Goal: Task Accomplishment & Management: Manage account settings

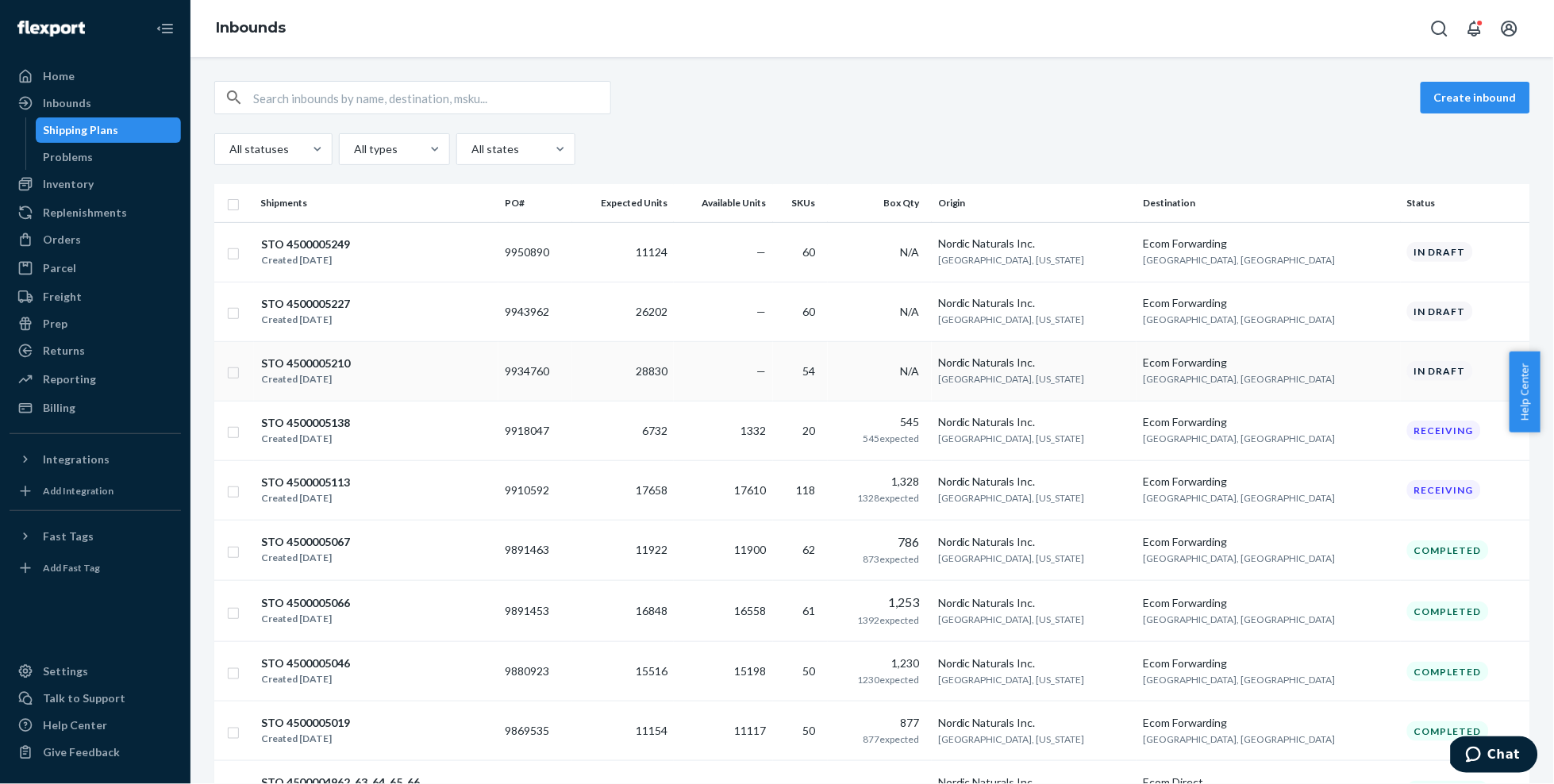
click at [441, 378] on div "STO 4500005210 Created [DATE]" at bounding box center [376, 371] width 232 height 33
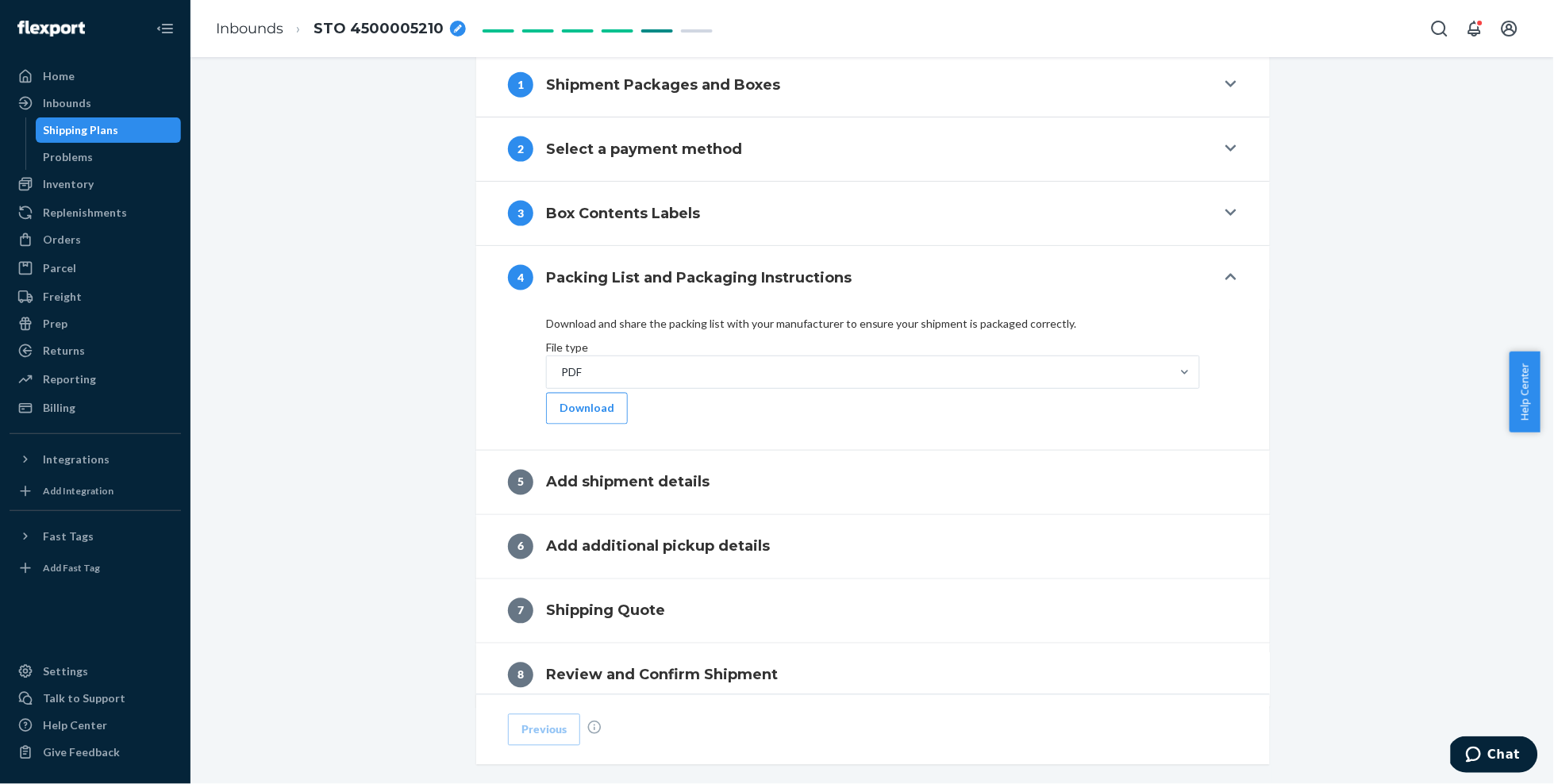
scroll to position [524, 0]
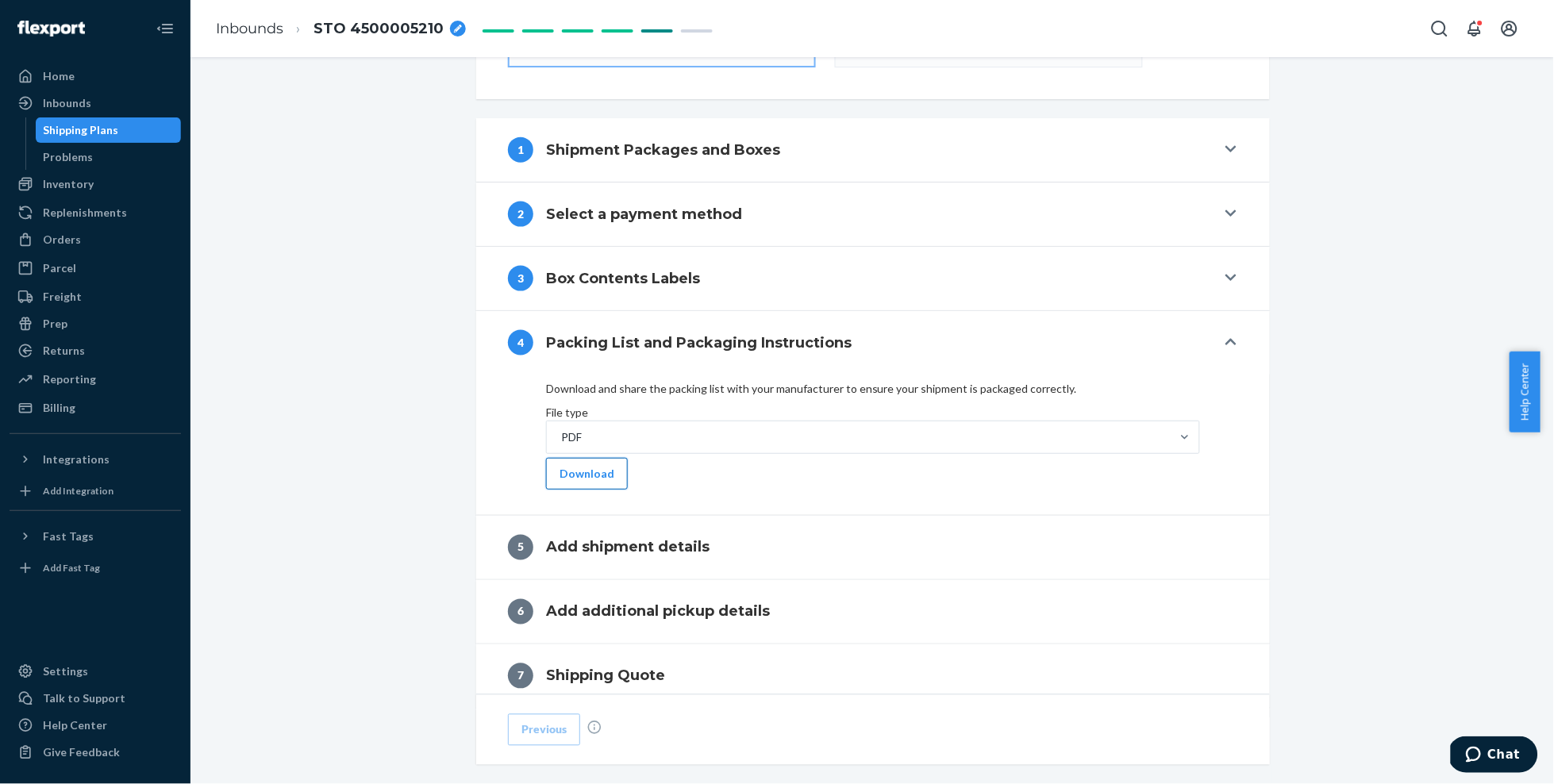
click at [566, 490] on button "Download" at bounding box center [587, 473] width 82 height 32
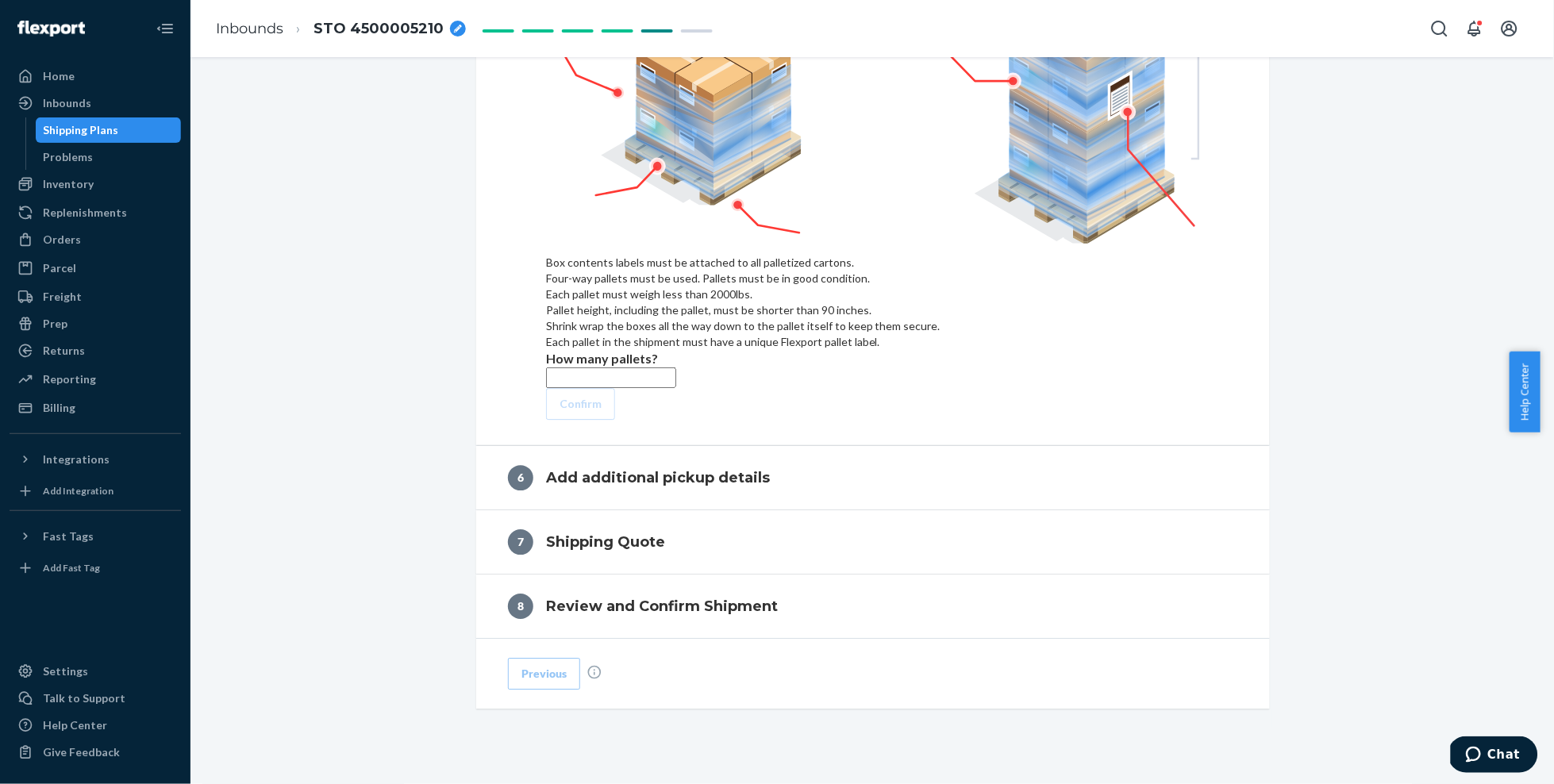
scroll to position [1122, 0]
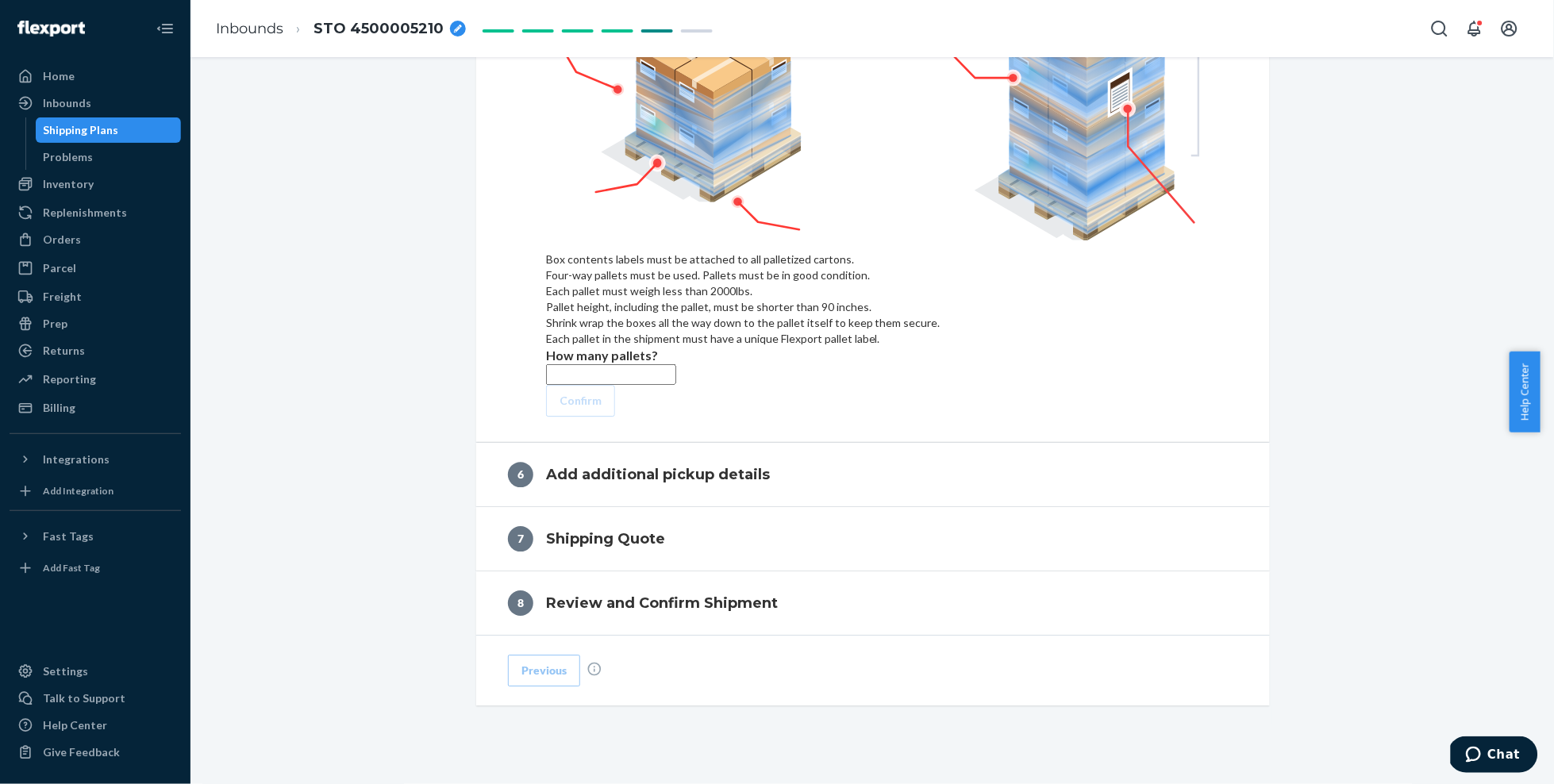
click at [554, 369] on input "text" at bounding box center [611, 374] width 131 height 20
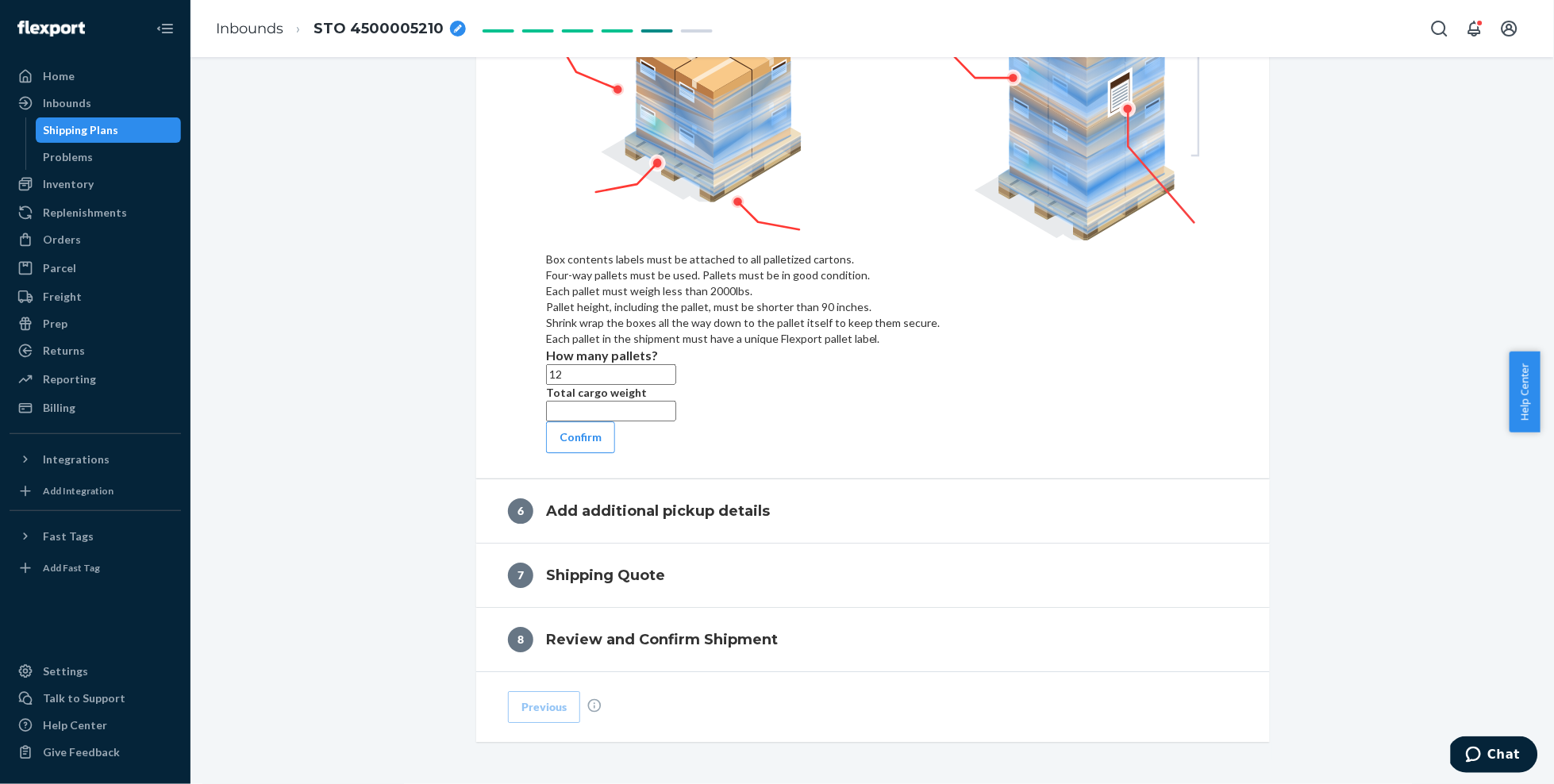
type input "12"
click at [566, 421] on input "text" at bounding box center [611, 411] width 131 height 20
type input "11506"
click at [594, 453] on button "Confirm" at bounding box center [580, 437] width 69 height 32
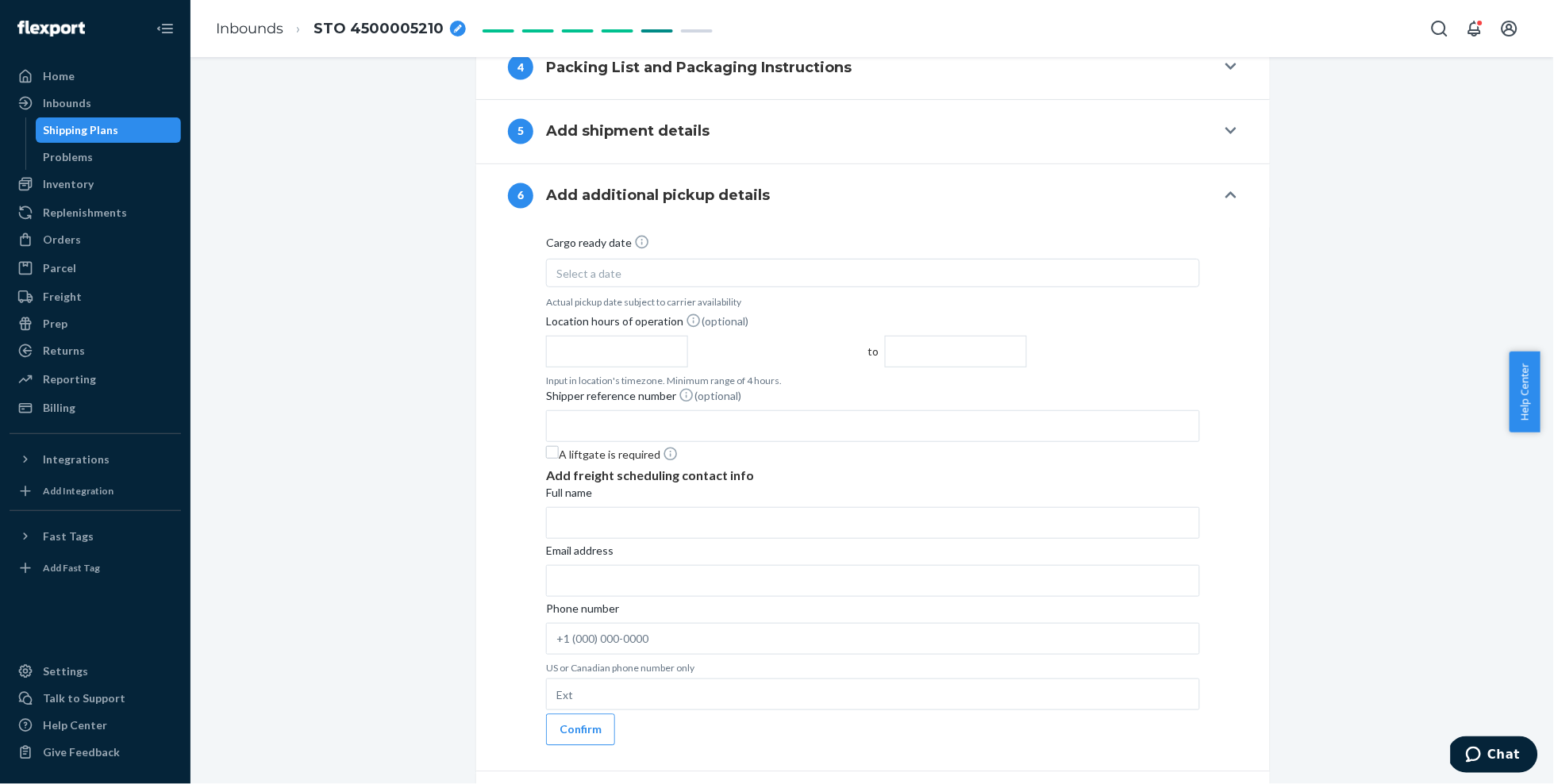
scroll to position [714, 0]
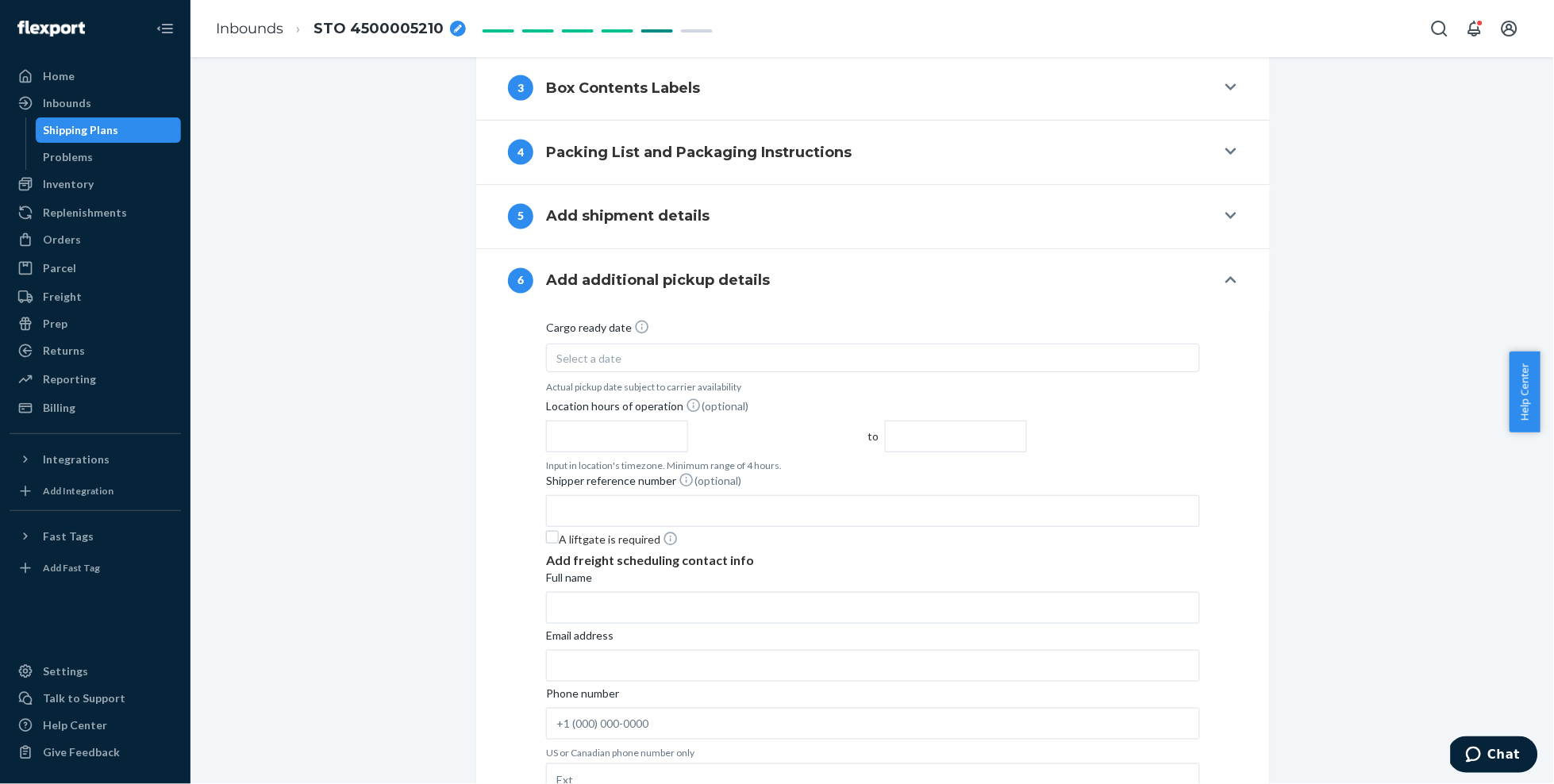
click at [673, 346] on div "Select a date" at bounding box center [873, 358] width 654 height 28
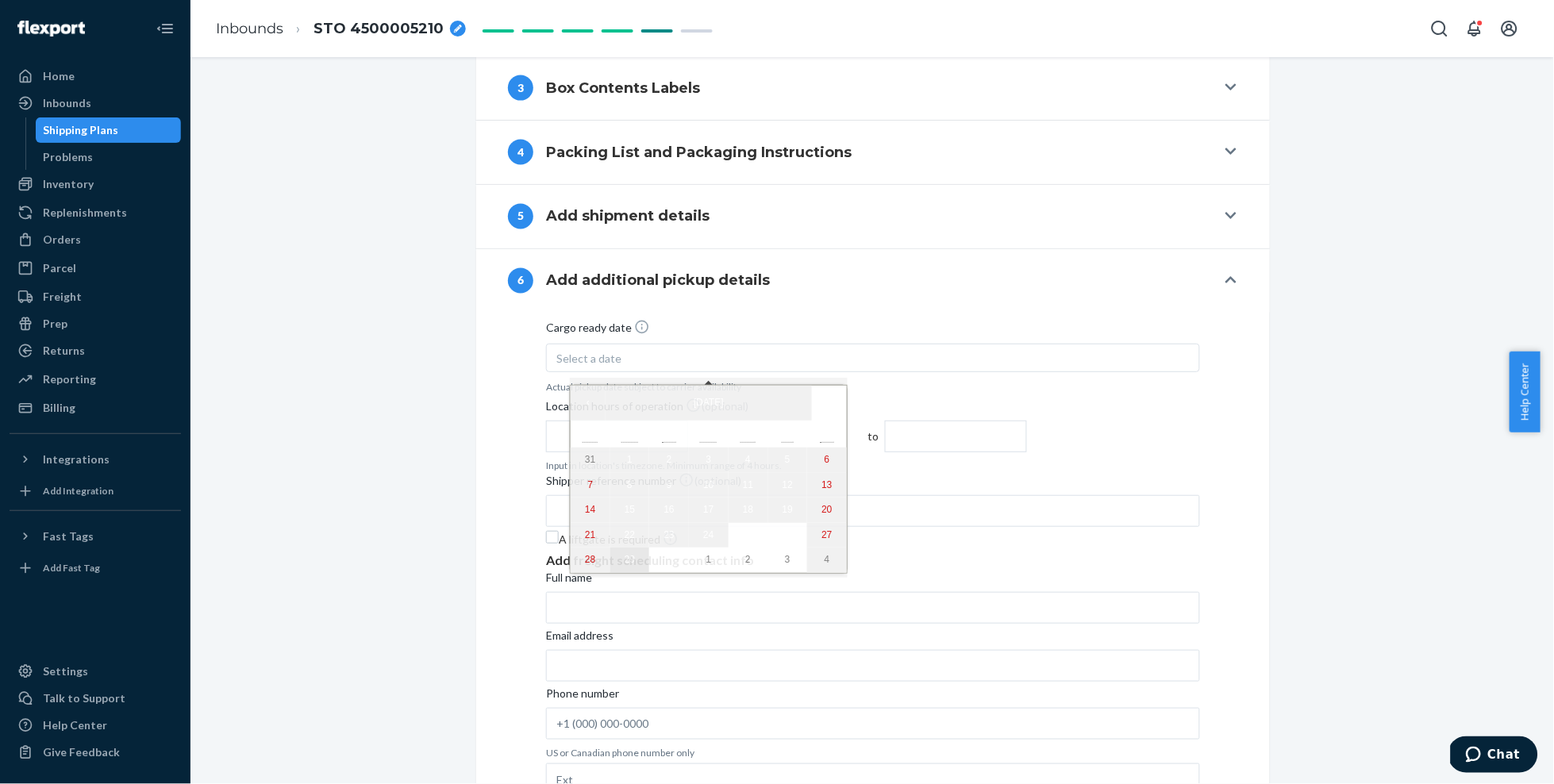
click at [624, 565] on abbr "29" at bounding box center [629, 560] width 10 height 11
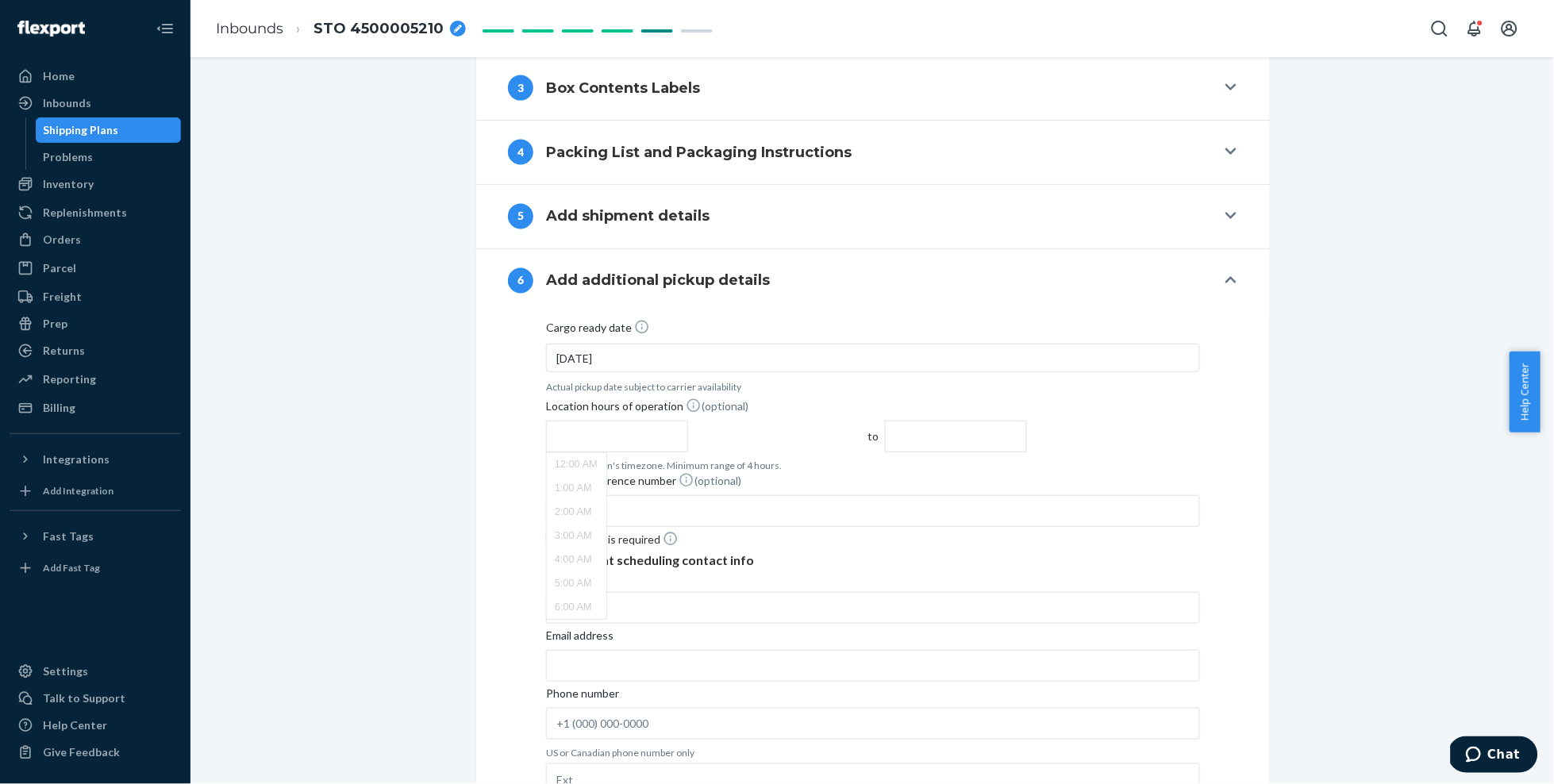
click at [689, 421] on input "text" at bounding box center [617, 437] width 143 height 32
click at [607, 426] on li "8:00 AM" at bounding box center [577, 438] width 60 height 24
type input "8:00 AM"
click at [1027, 421] on input "12:00 PM" at bounding box center [956, 437] width 143 height 32
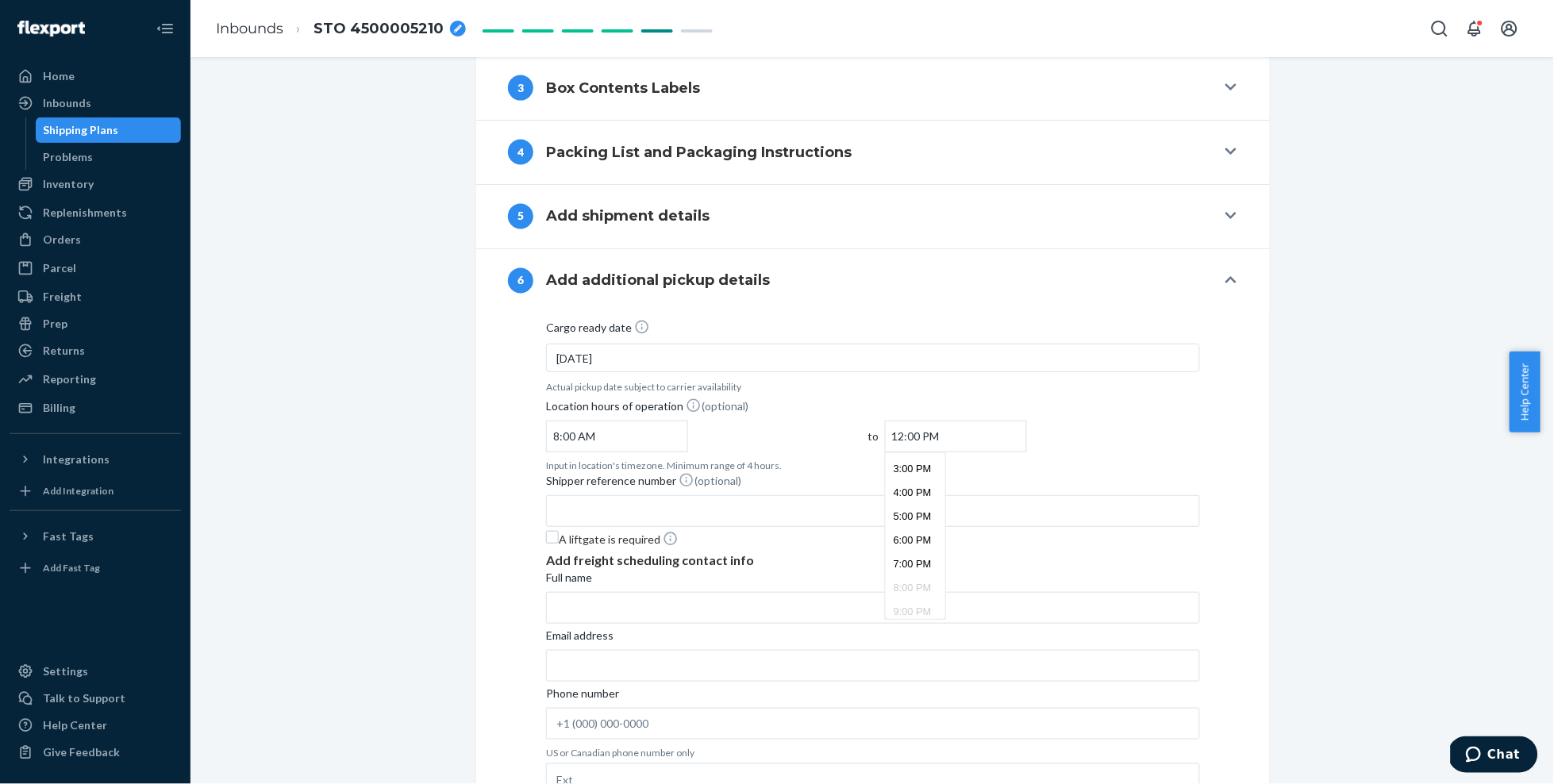
scroll to position [371, 0]
click at [945, 438] on li "3:00 PM" at bounding box center [915, 450] width 60 height 24
type input "3:00 PM"
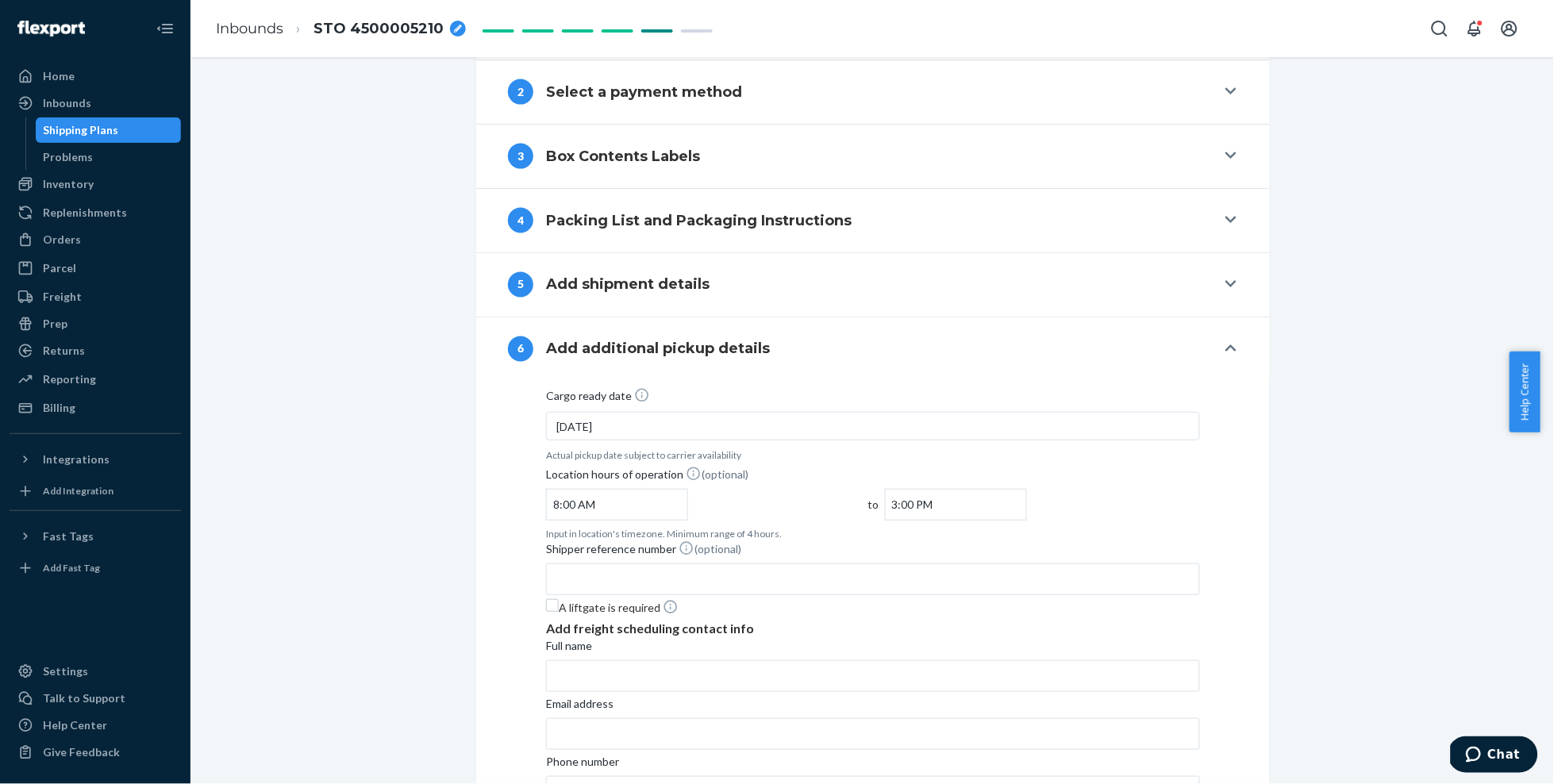
scroll to position [648, 0]
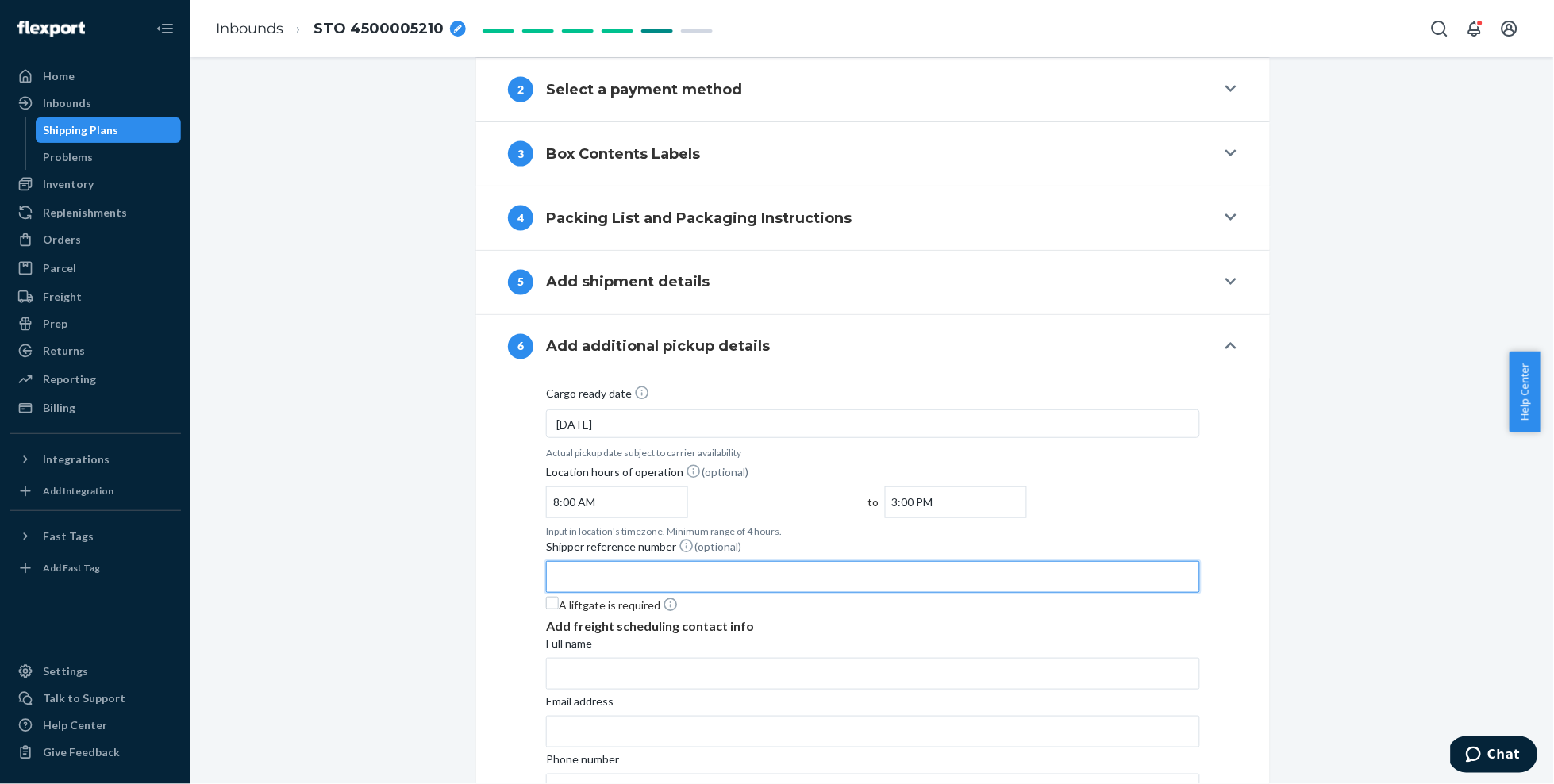
click at [596, 561] on input "Shipper reference number (optional)" at bounding box center [873, 576] width 654 height 32
paste input "9934760"
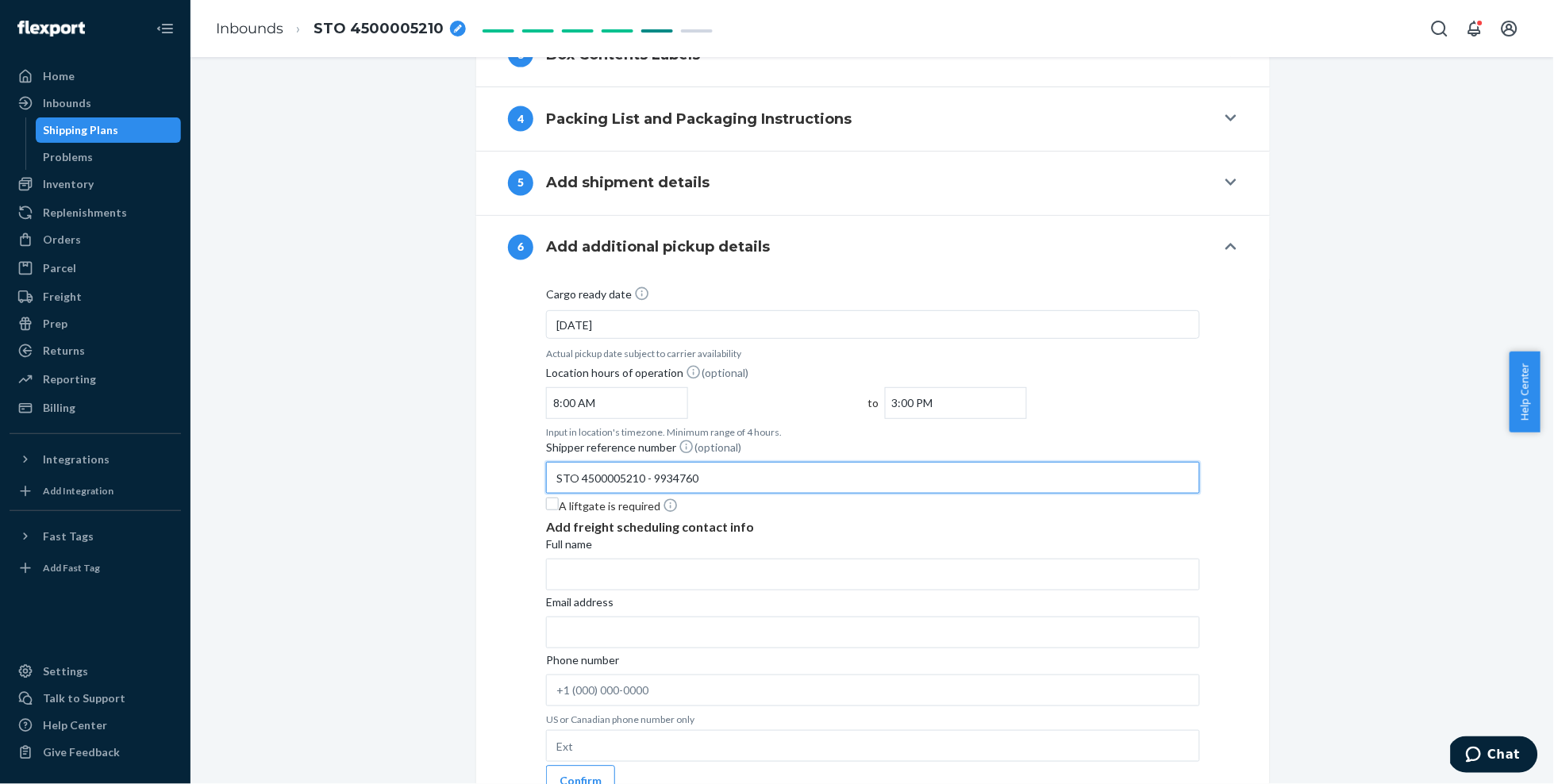
scroll to position [802, 0]
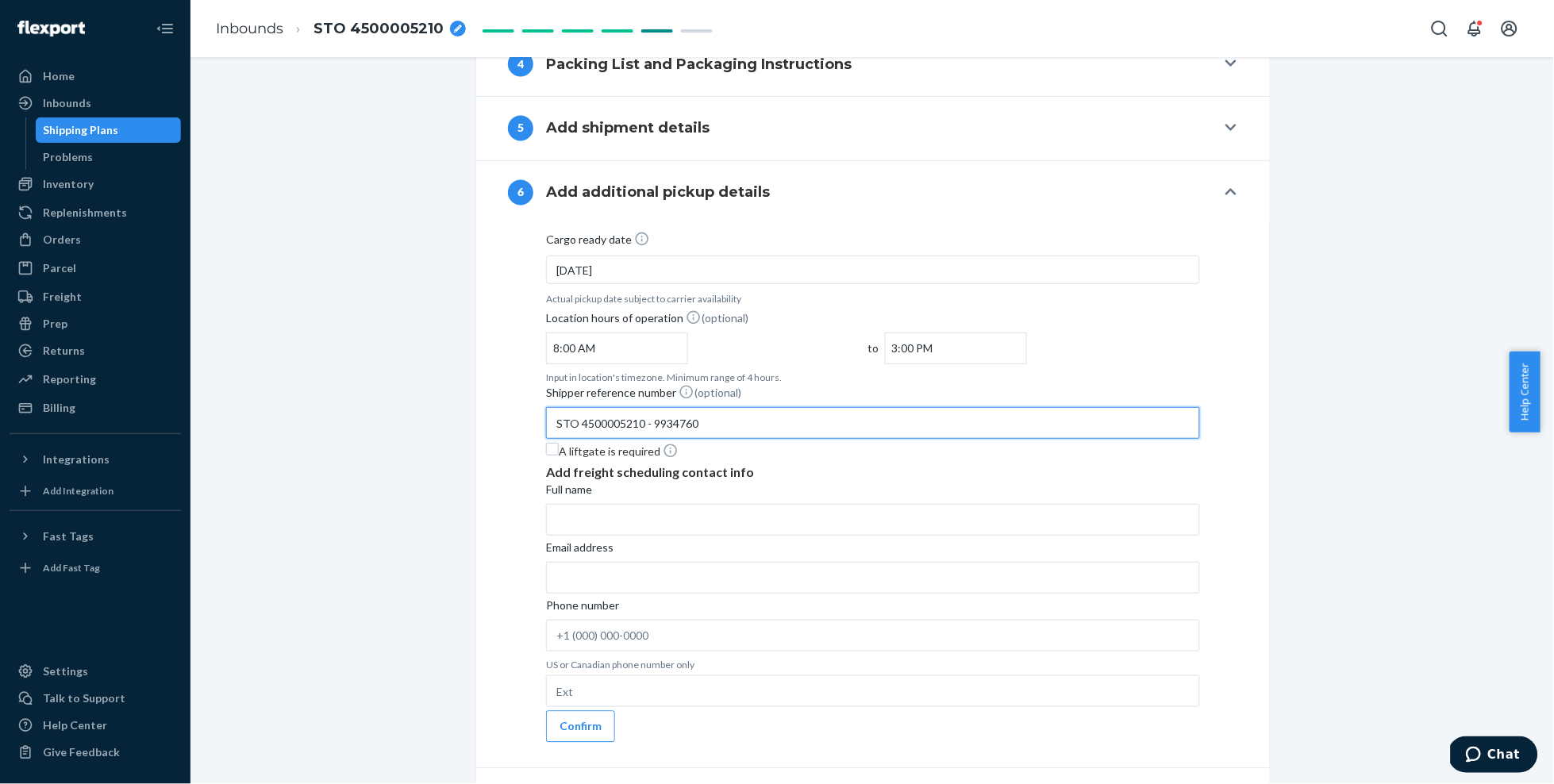
type input "STO 4500005210 - 9934760"
click at [615, 528] on input "Full name" at bounding box center [873, 519] width 654 height 32
type input "Nordic Naturals Inc."
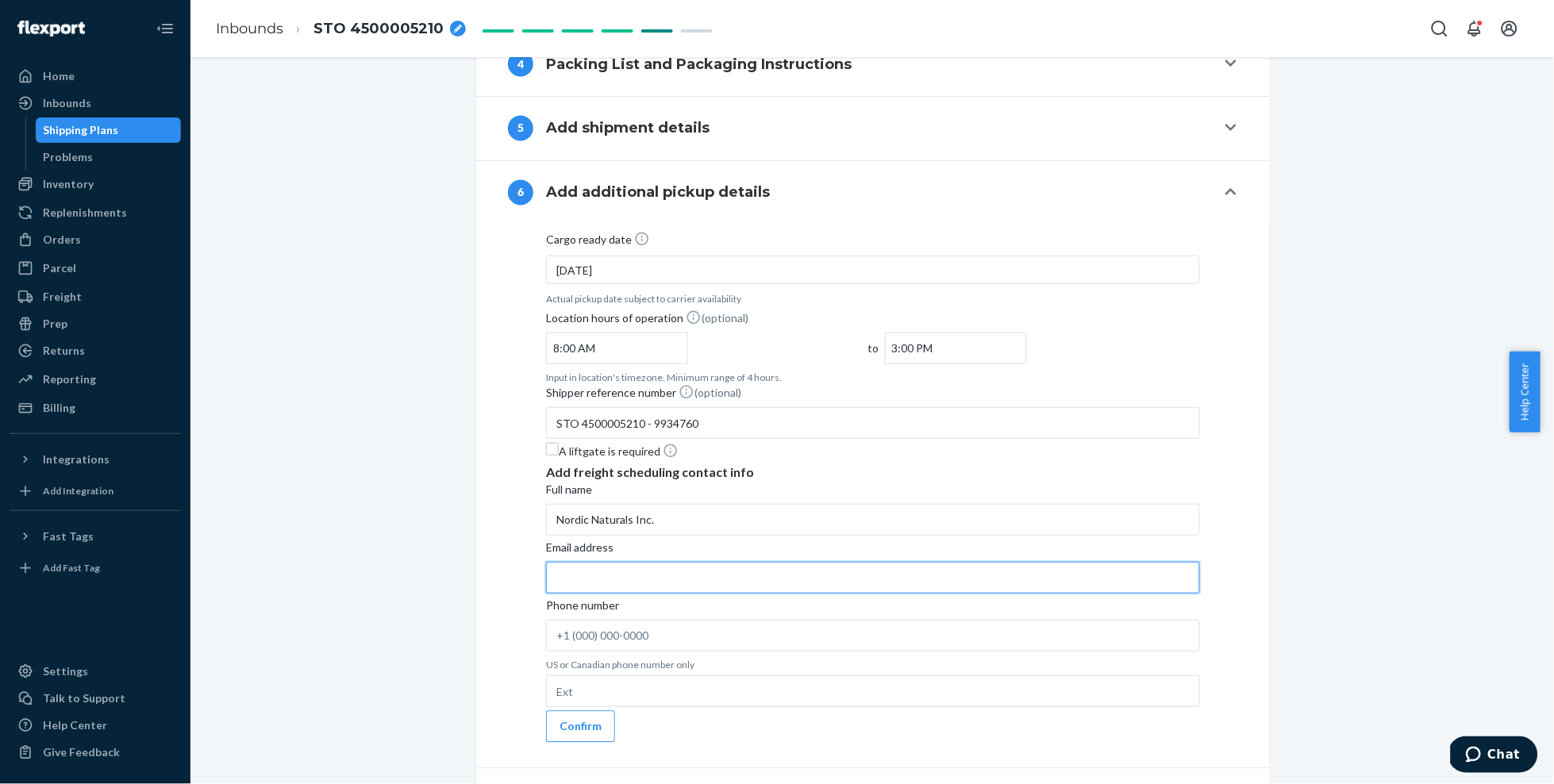
type input "j"
type input "[EMAIL_ADDRESS][DOMAIN_NAME]"
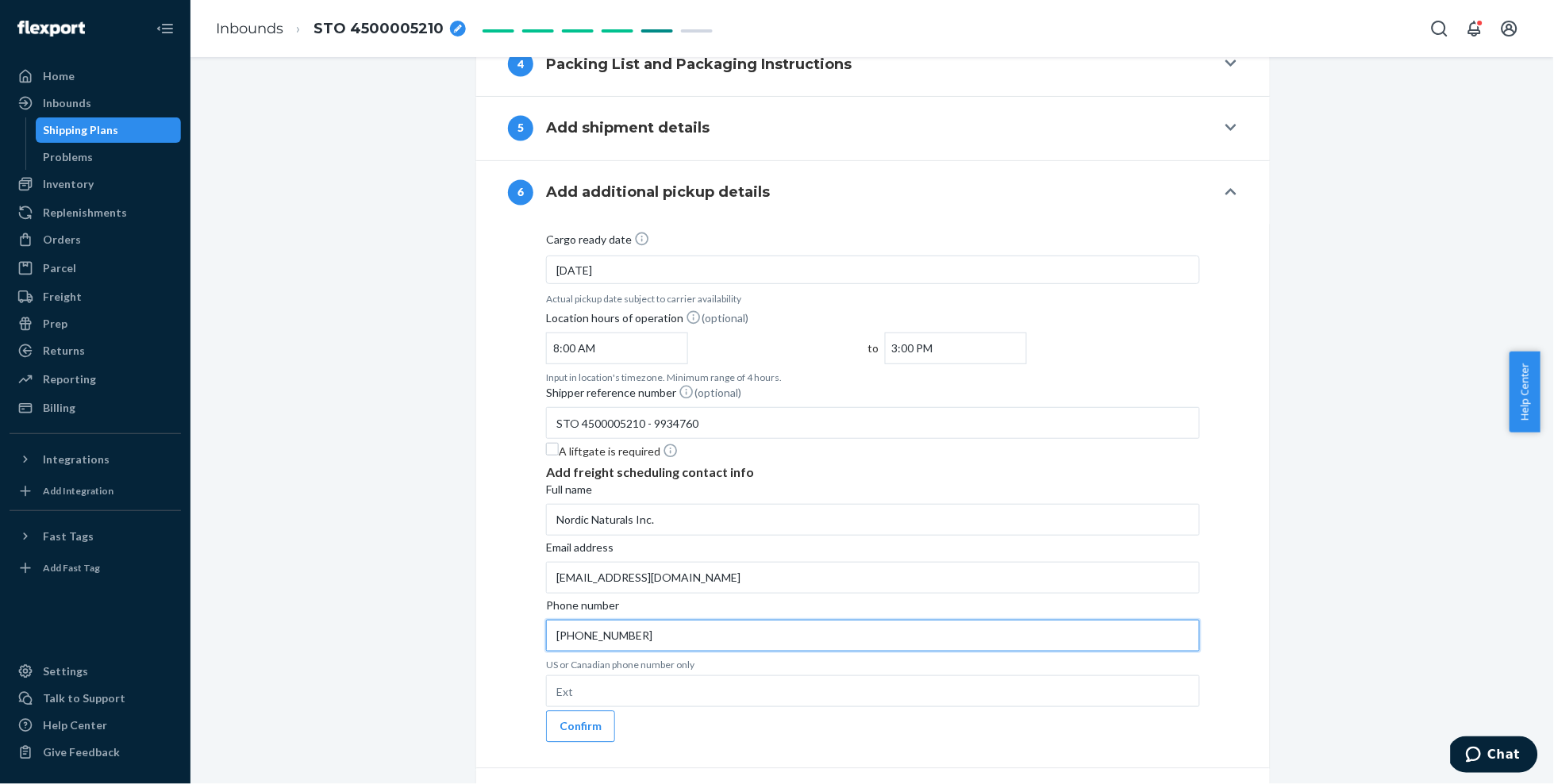
type input "[PHONE_NUMBER]"
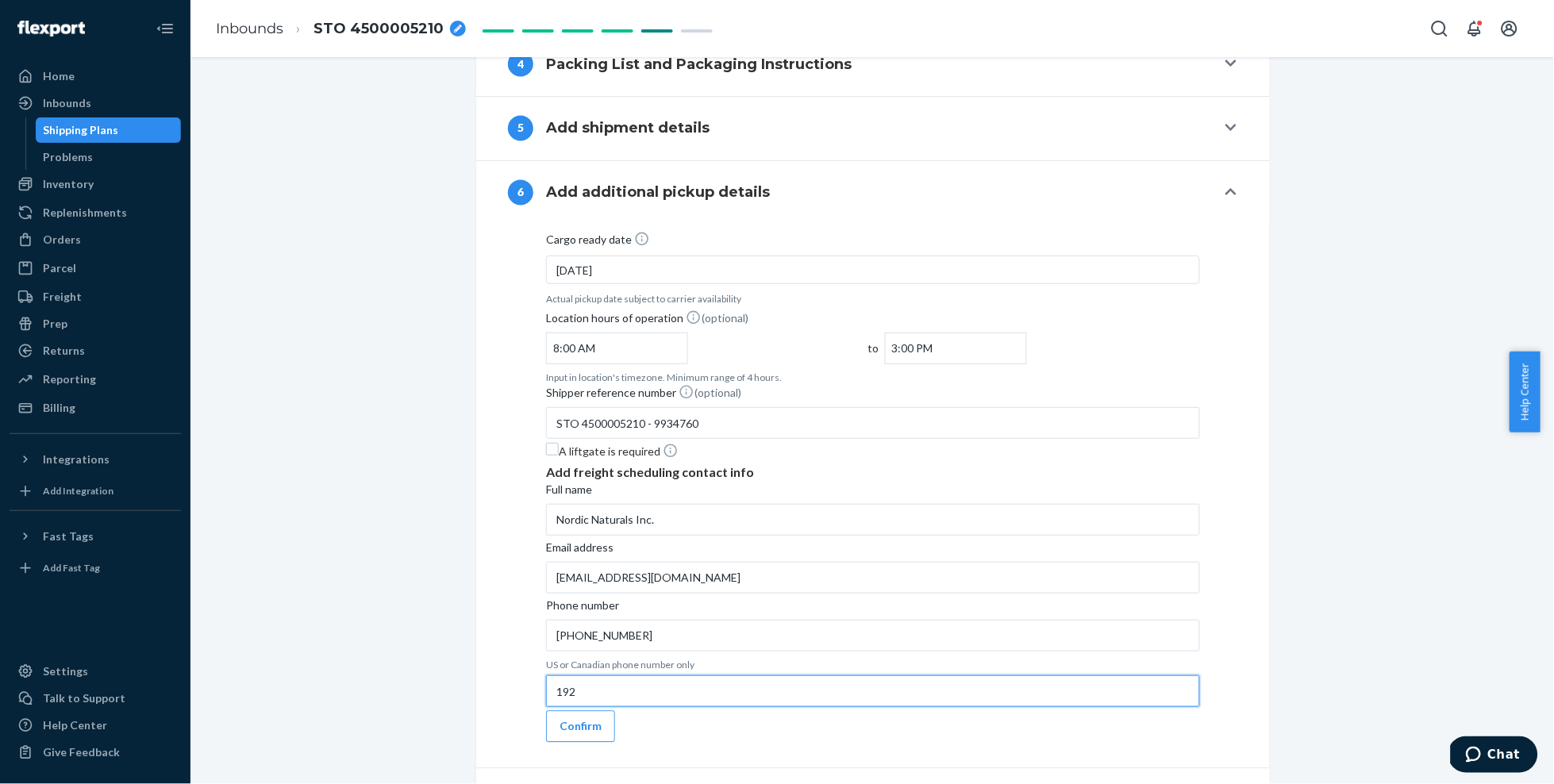
type input "192"
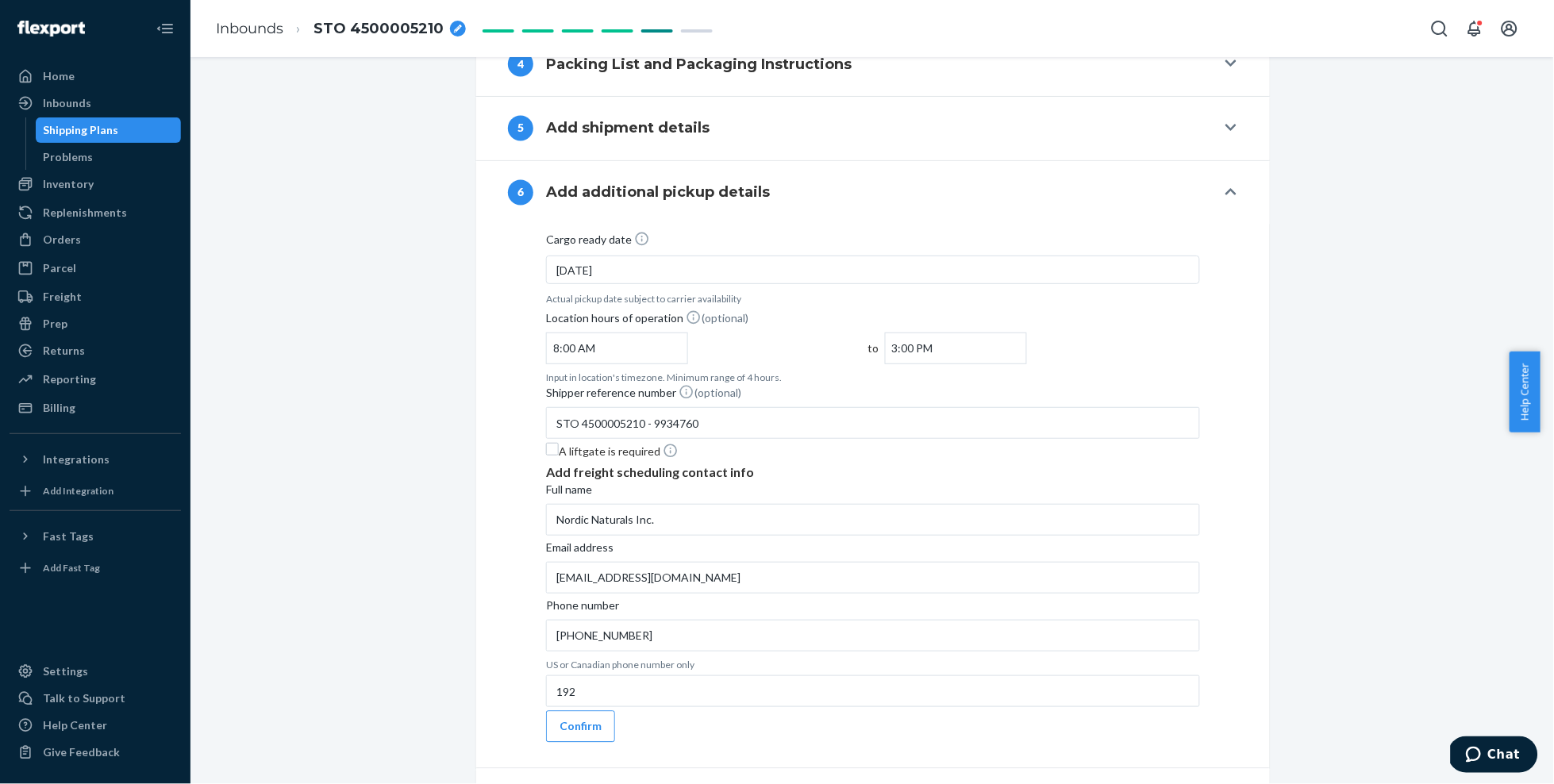
click at [985, 645] on div "Cargo ready date [DATE] Actual pickup date subject to carrier availability Loca…" at bounding box center [874, 486] width 730 height 512
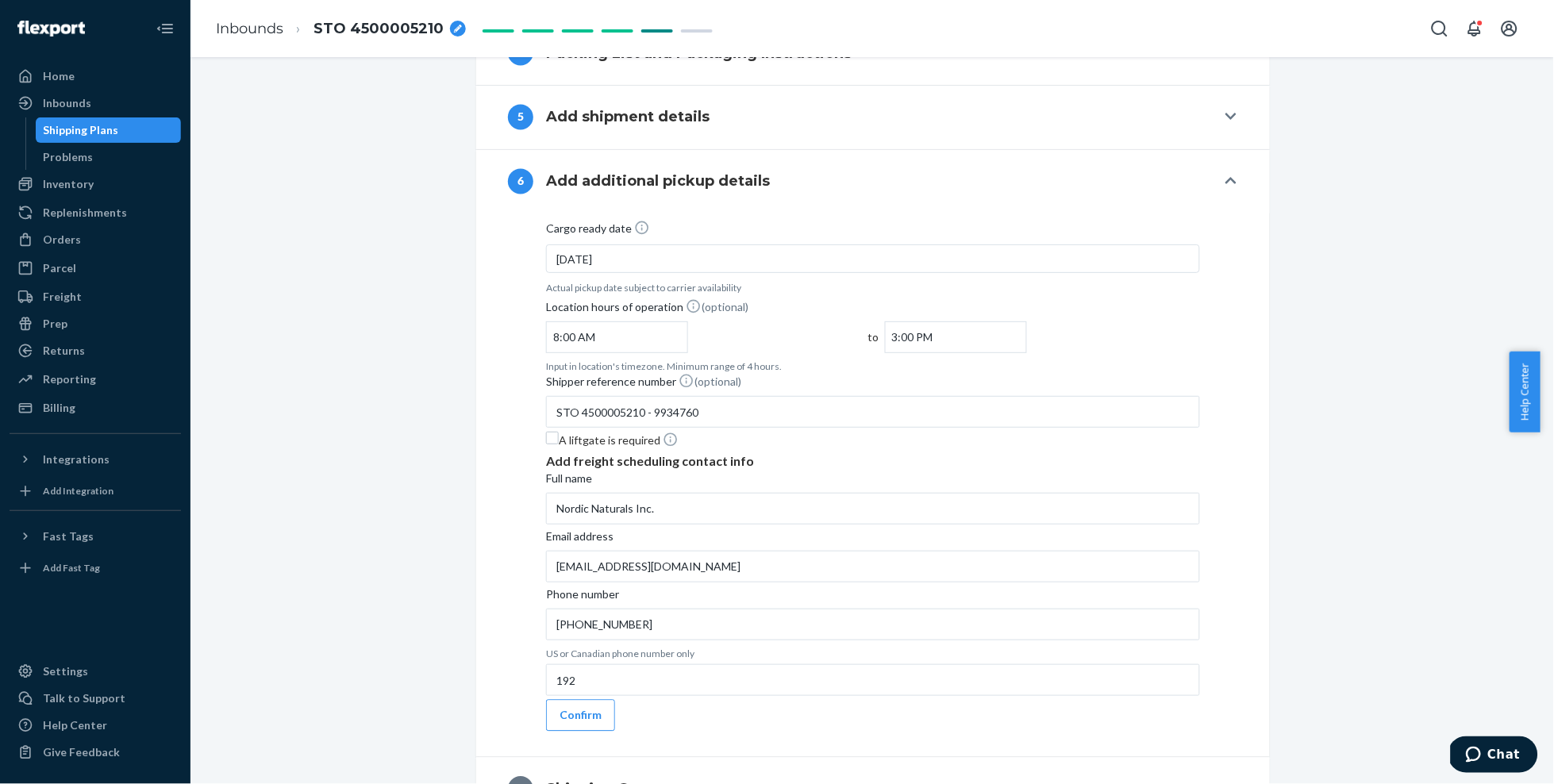
scroll to position [954, 0]
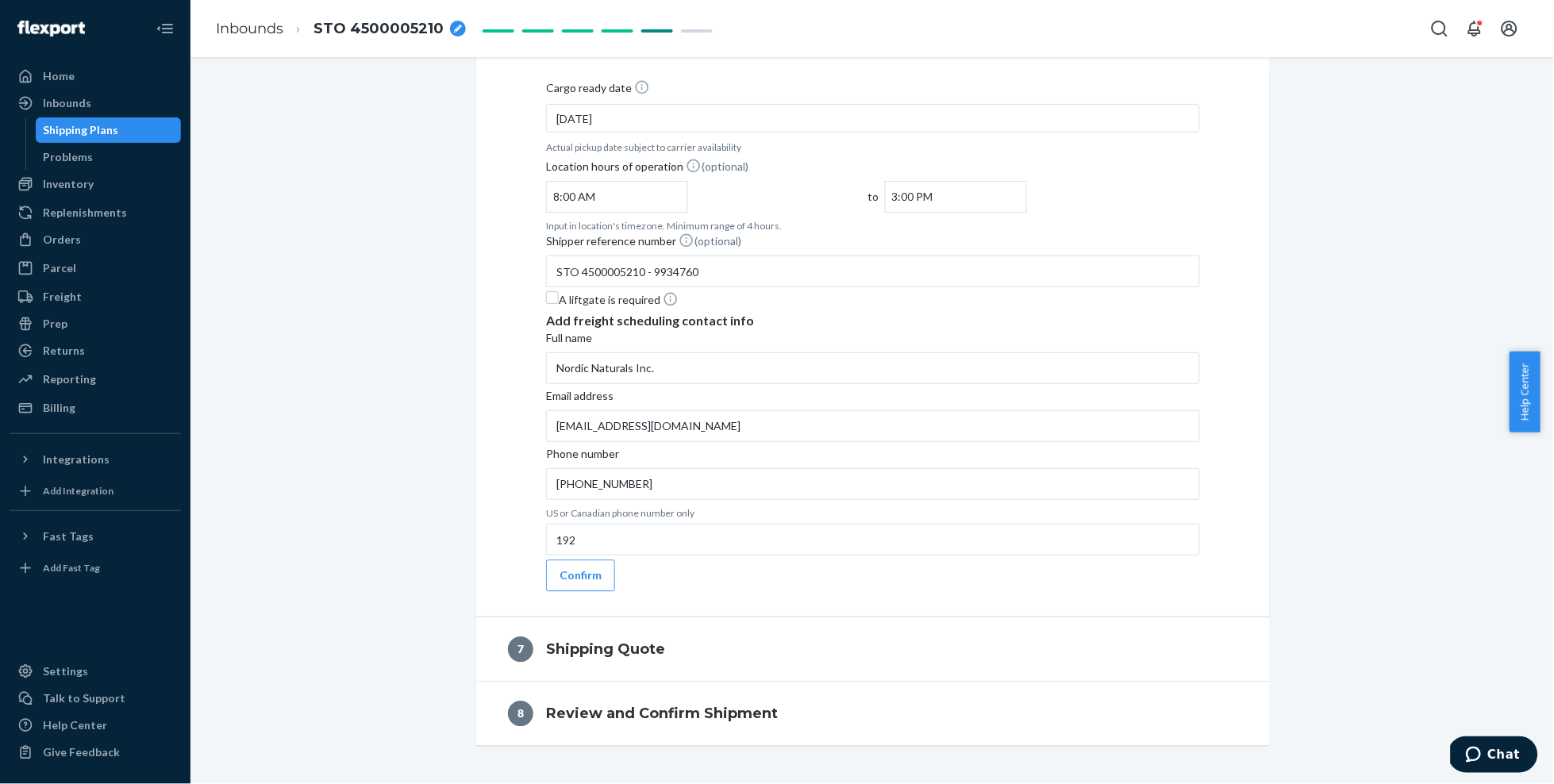
click at [741, 118] on div "[DATE]" at bounding box center [873, 118] width 654 height 28
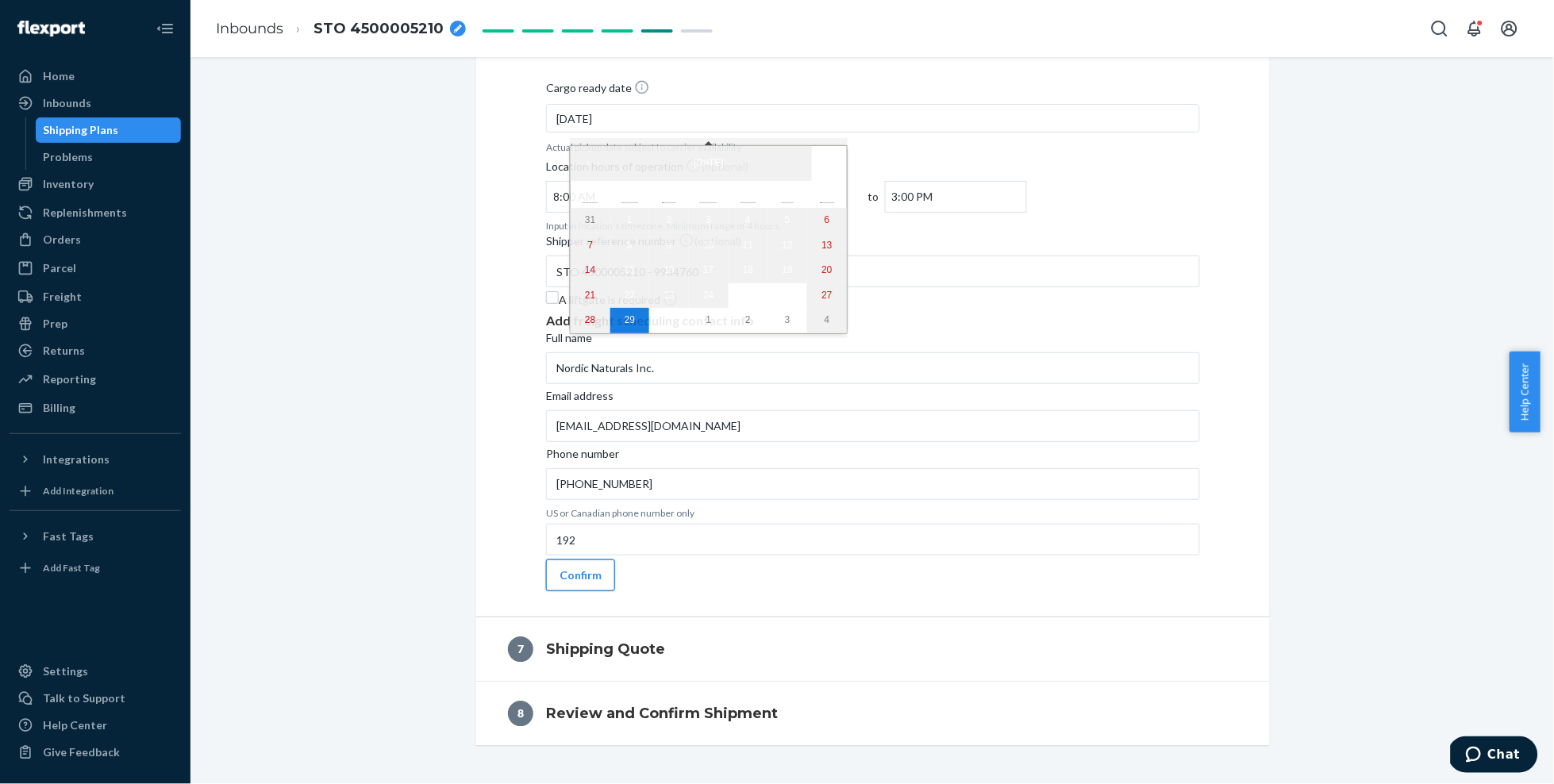
click at [574, 560] on button "Confirm" at bounding box center [580, 575] width 69 height 32
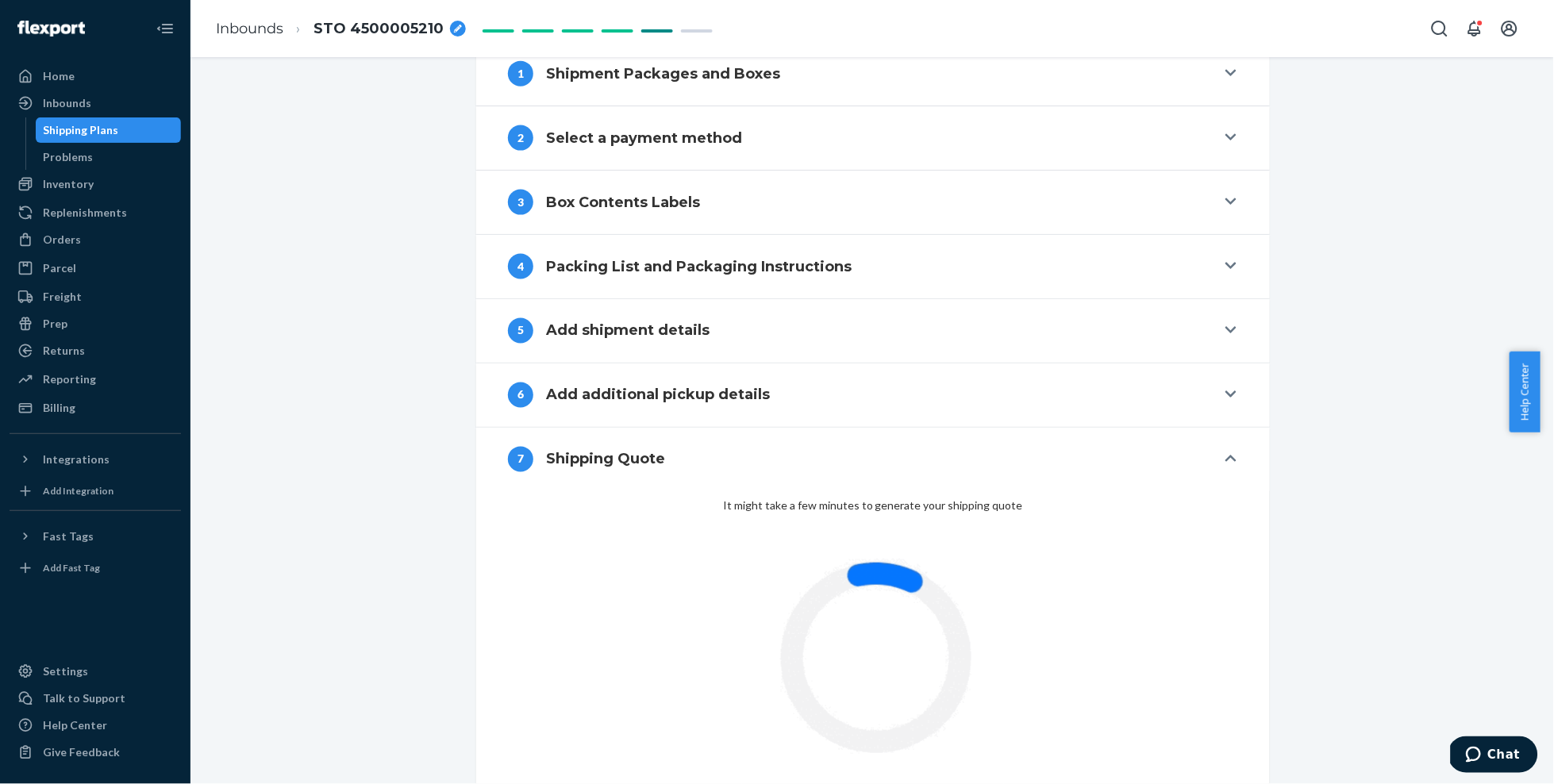
scroll to position [656, 0]
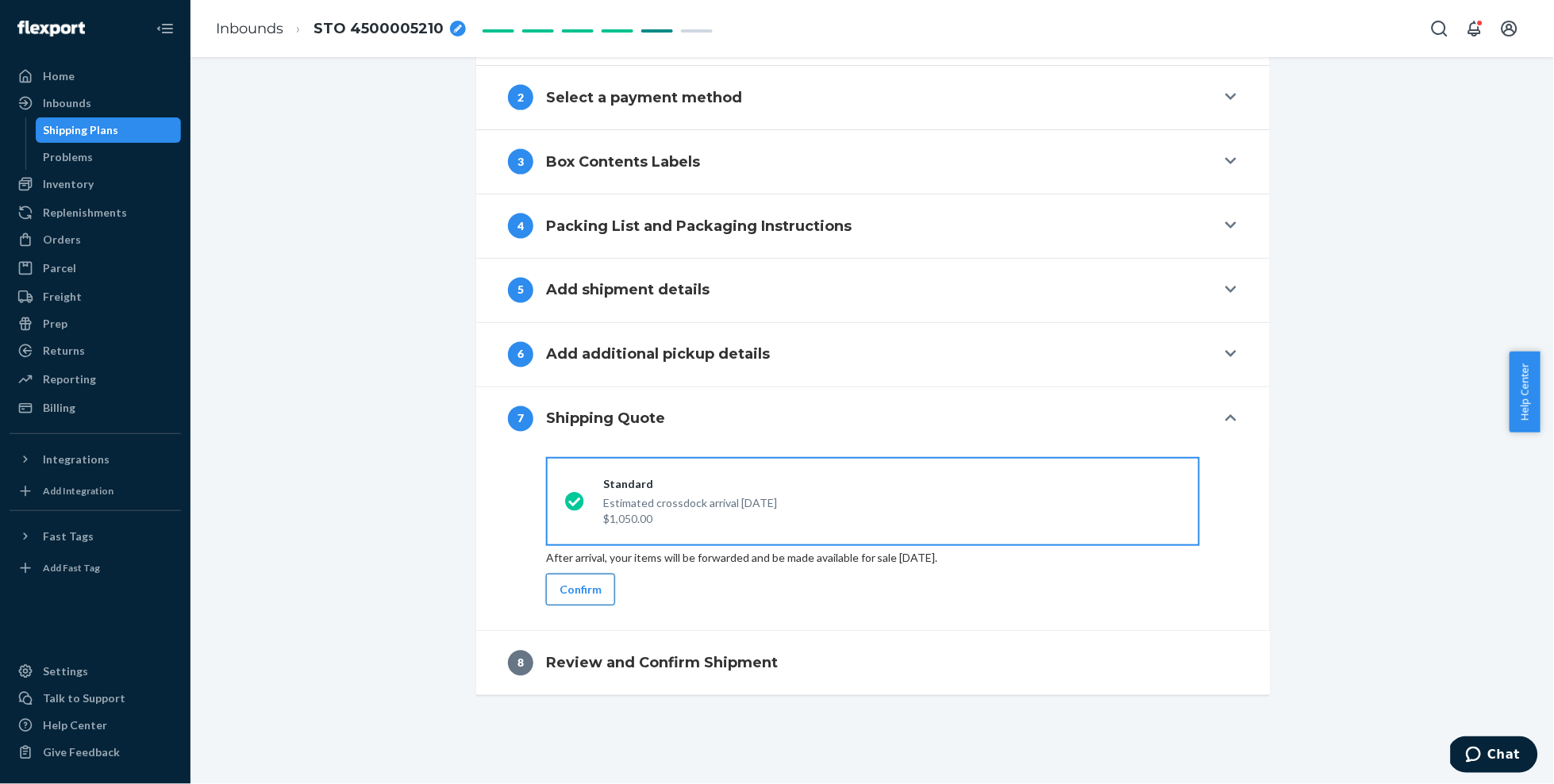
click at [578, 591] on button "Confirm" at bounding box center [580, 589] width 69 height 32
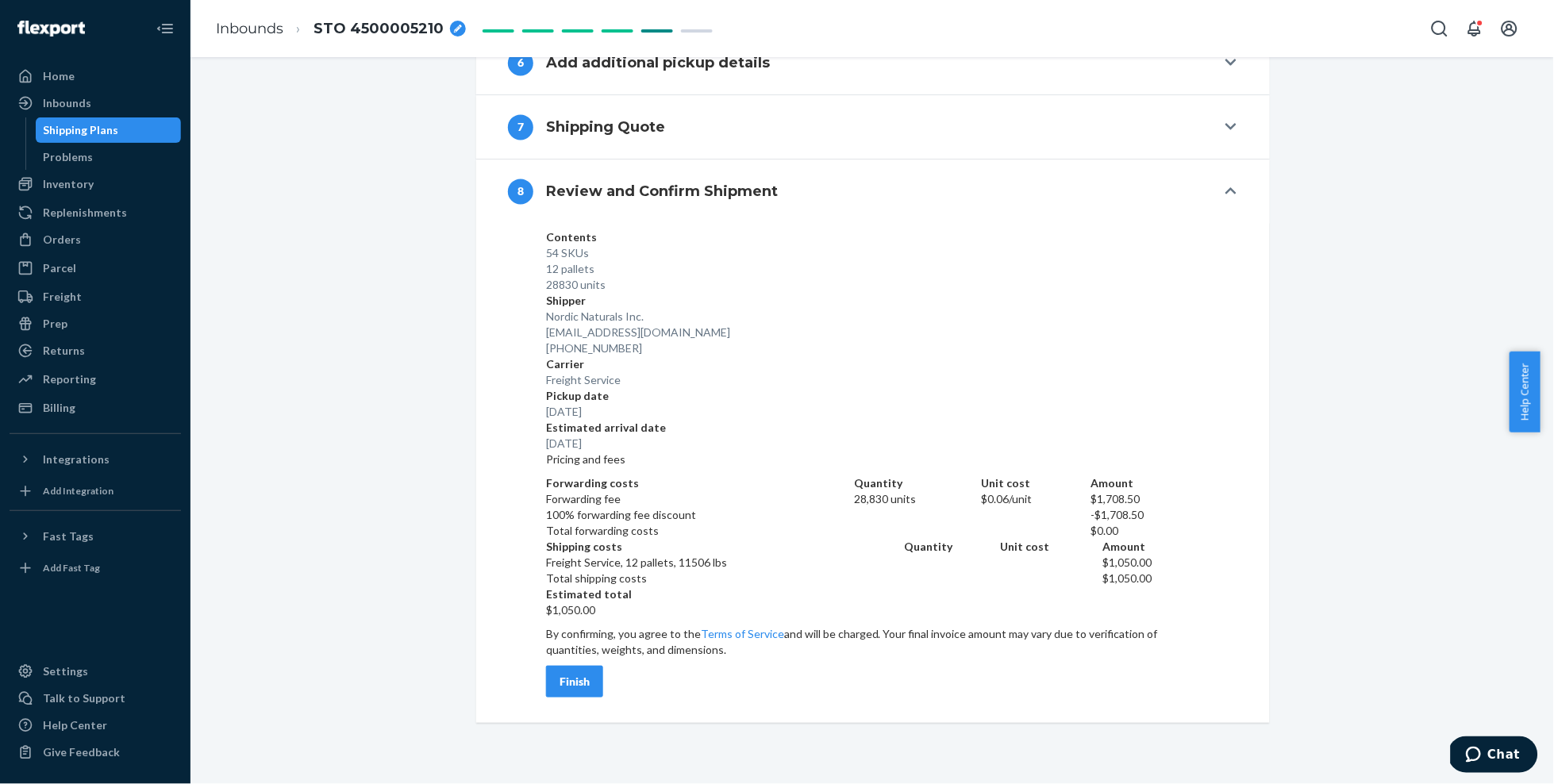
scroll to position [964, 0]
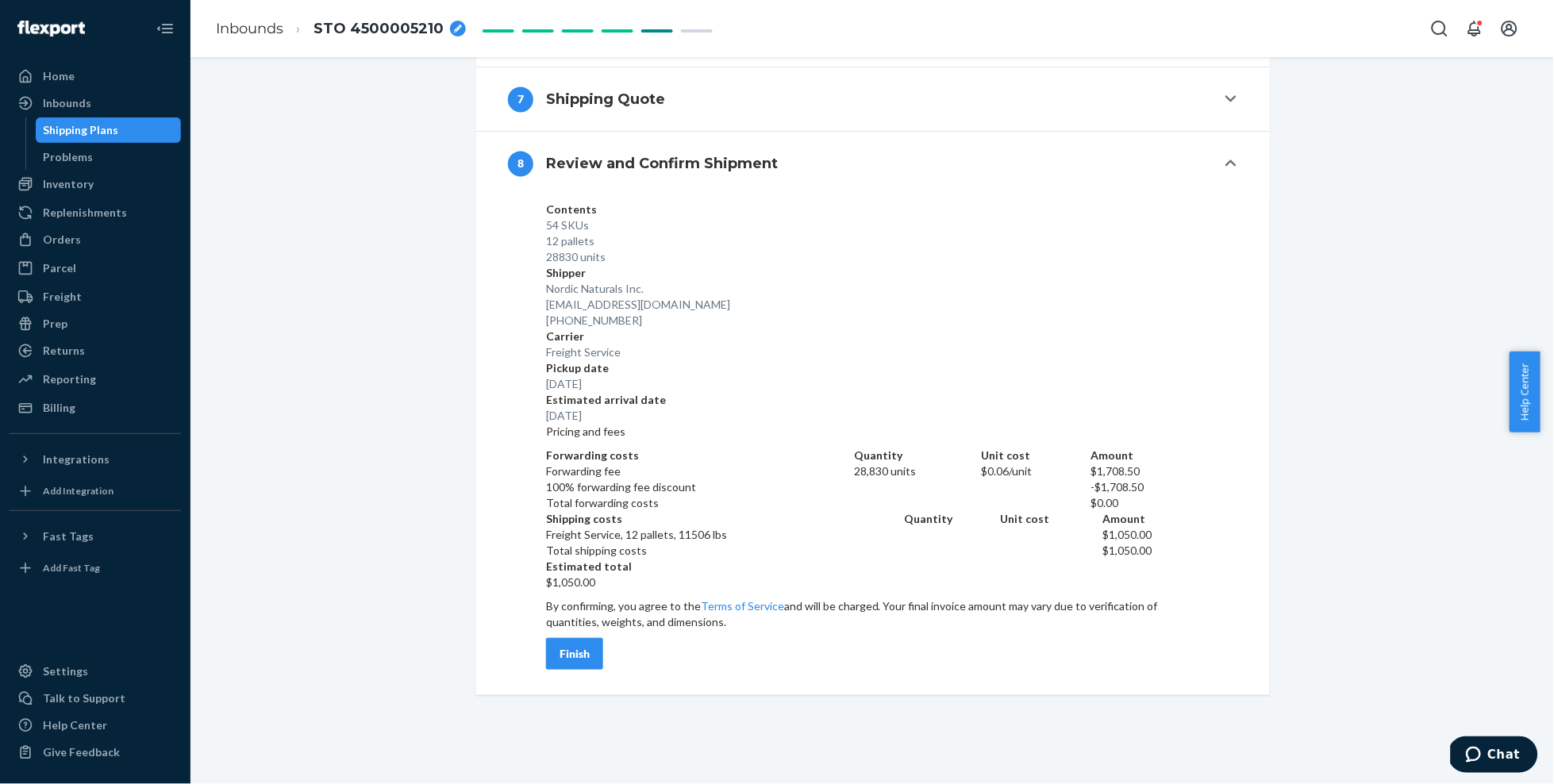
click at [575, 650] on div "Finish" at bounding box center [575, 653] width 30 height 16
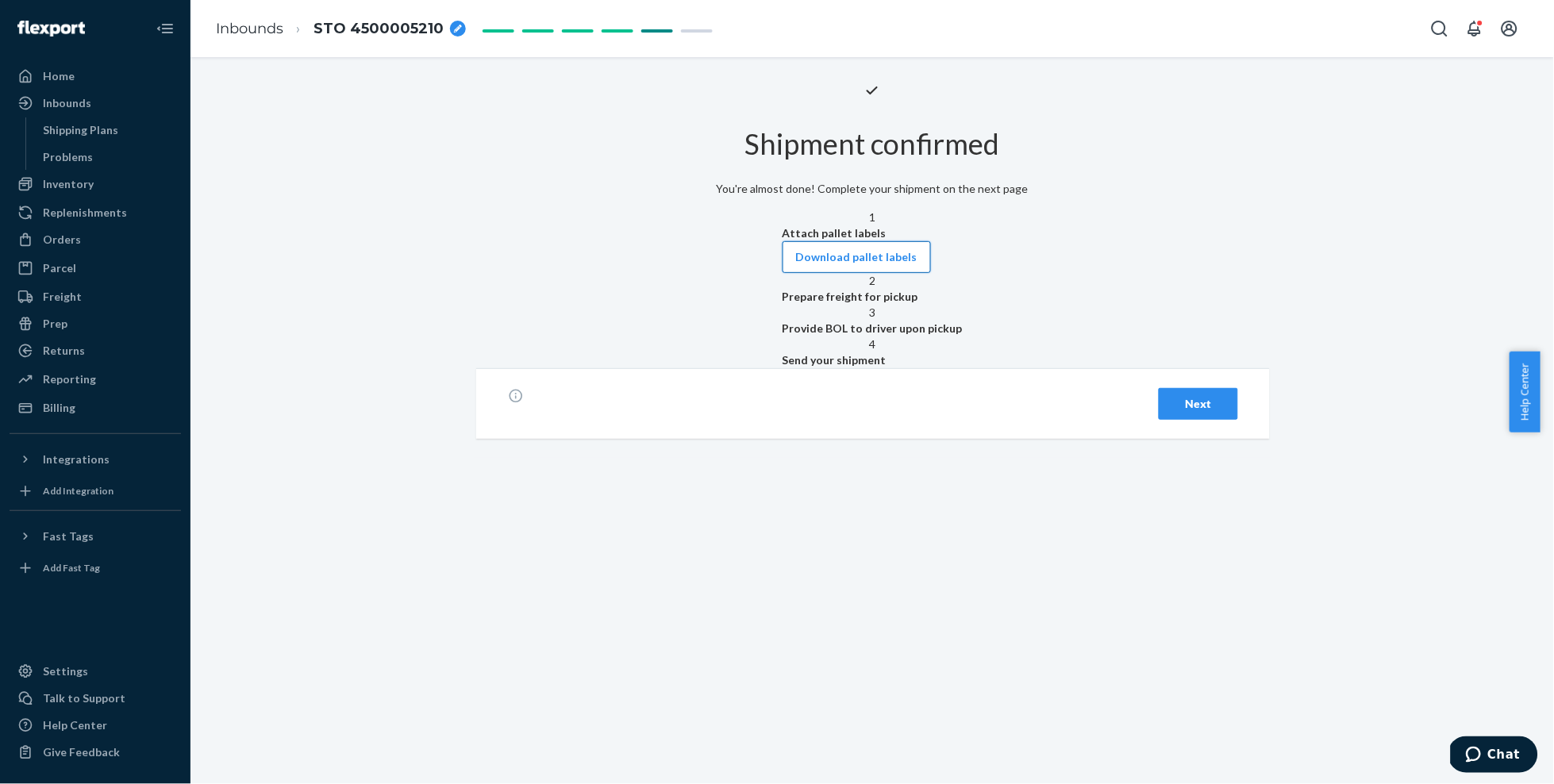
click at [886, 273] on button "Download pallet labels" at bounding box center [856, 256] width 148 height 32
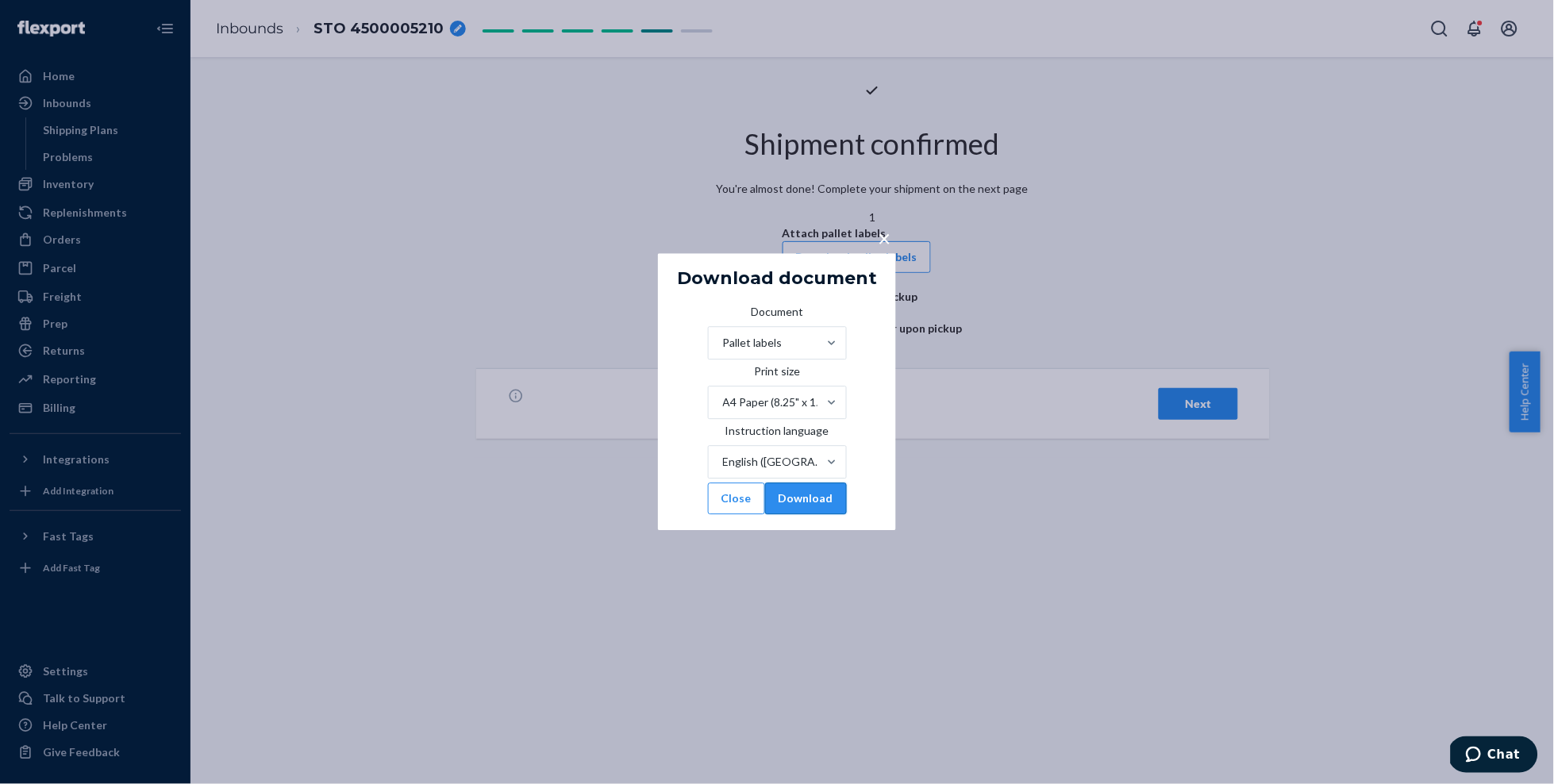
click at [847, 515] on button "Download" at bounding box center [806, 499] width 82 height 32
click at [886, 224] on span "×" at bounding box center [886, 237] width 13 height 27
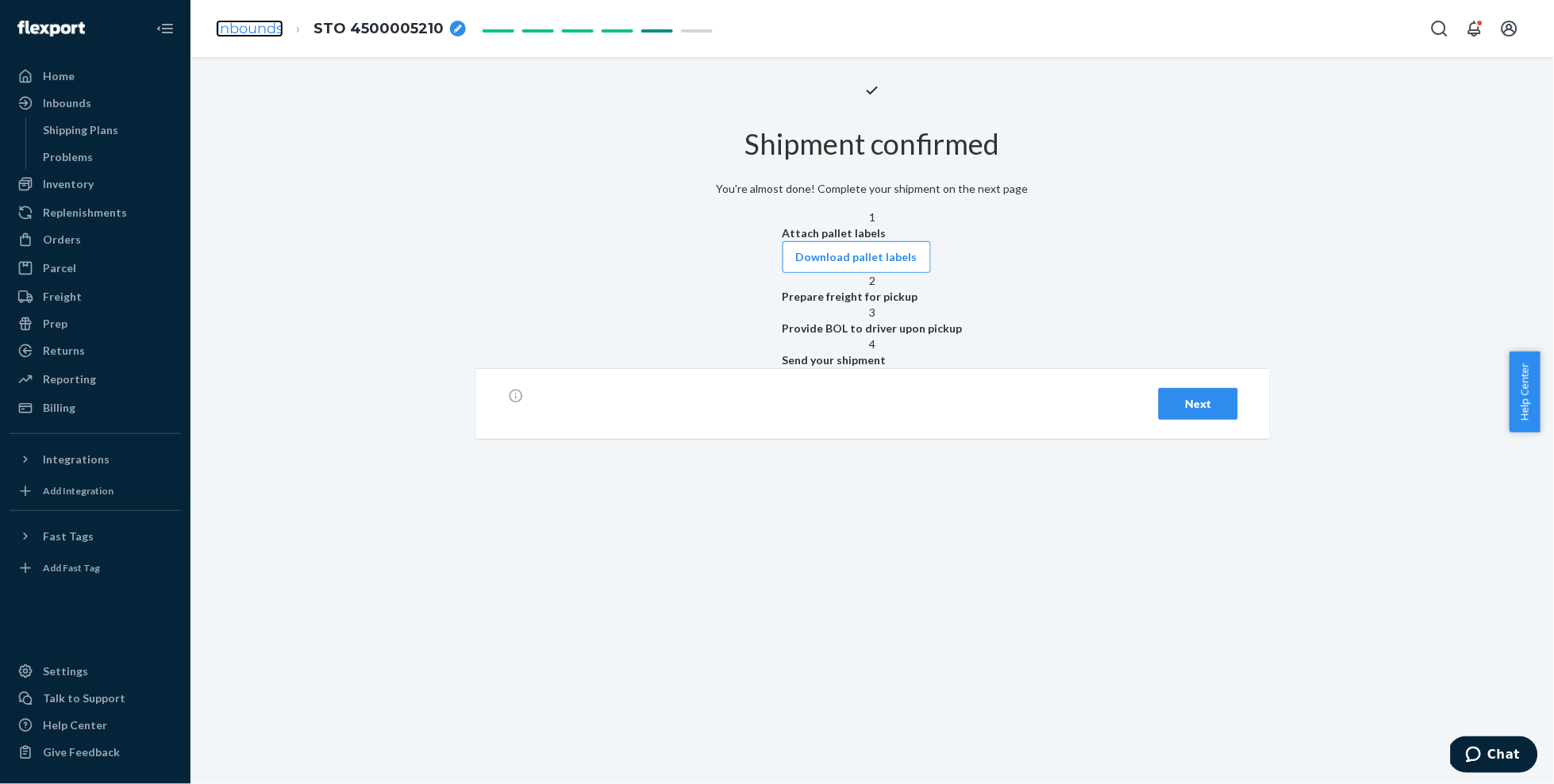
click at [242, 25] on link "Inbounds" at bounding box center [249, 28] width 67 height 17
